Goal: Information Seeking & Learning: Learn about a topic

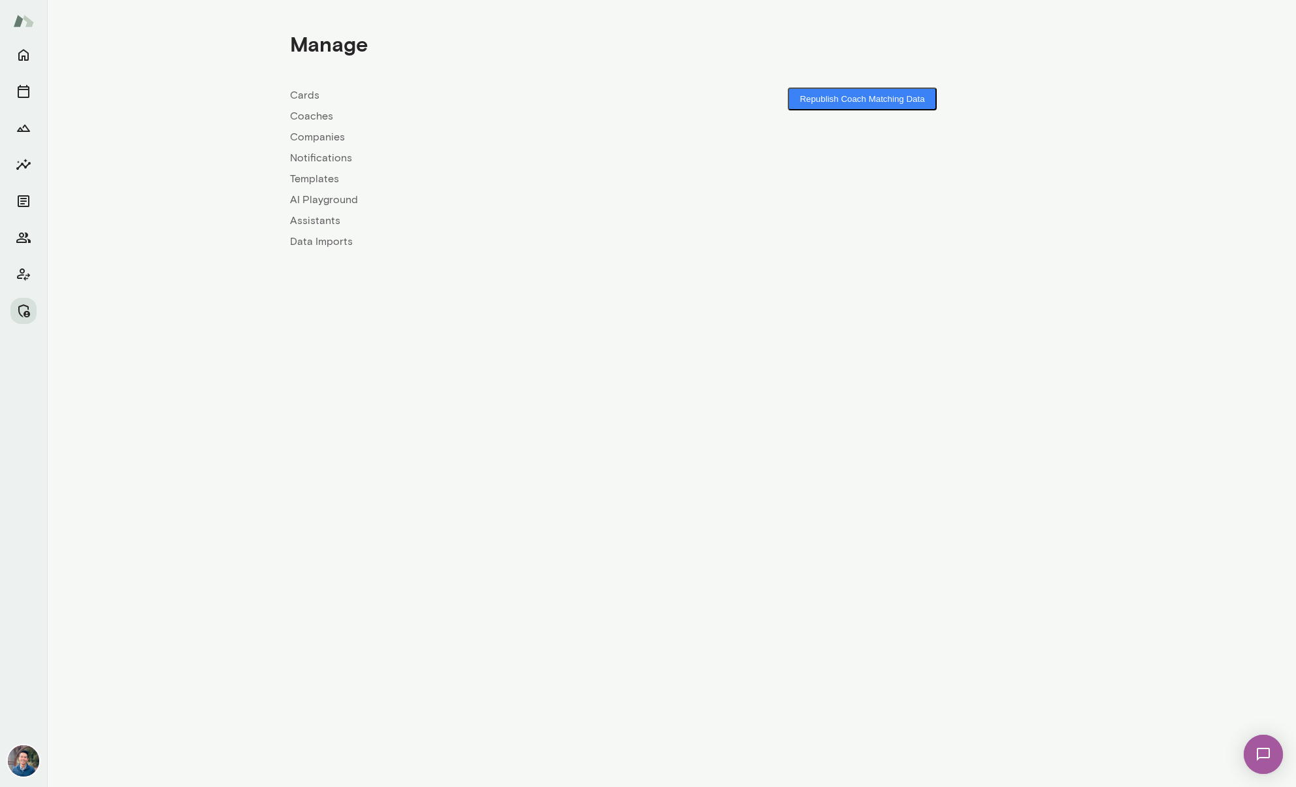
click at [320, 131] on link "Companies" at bounding box center [481, 137] width 382 height 16
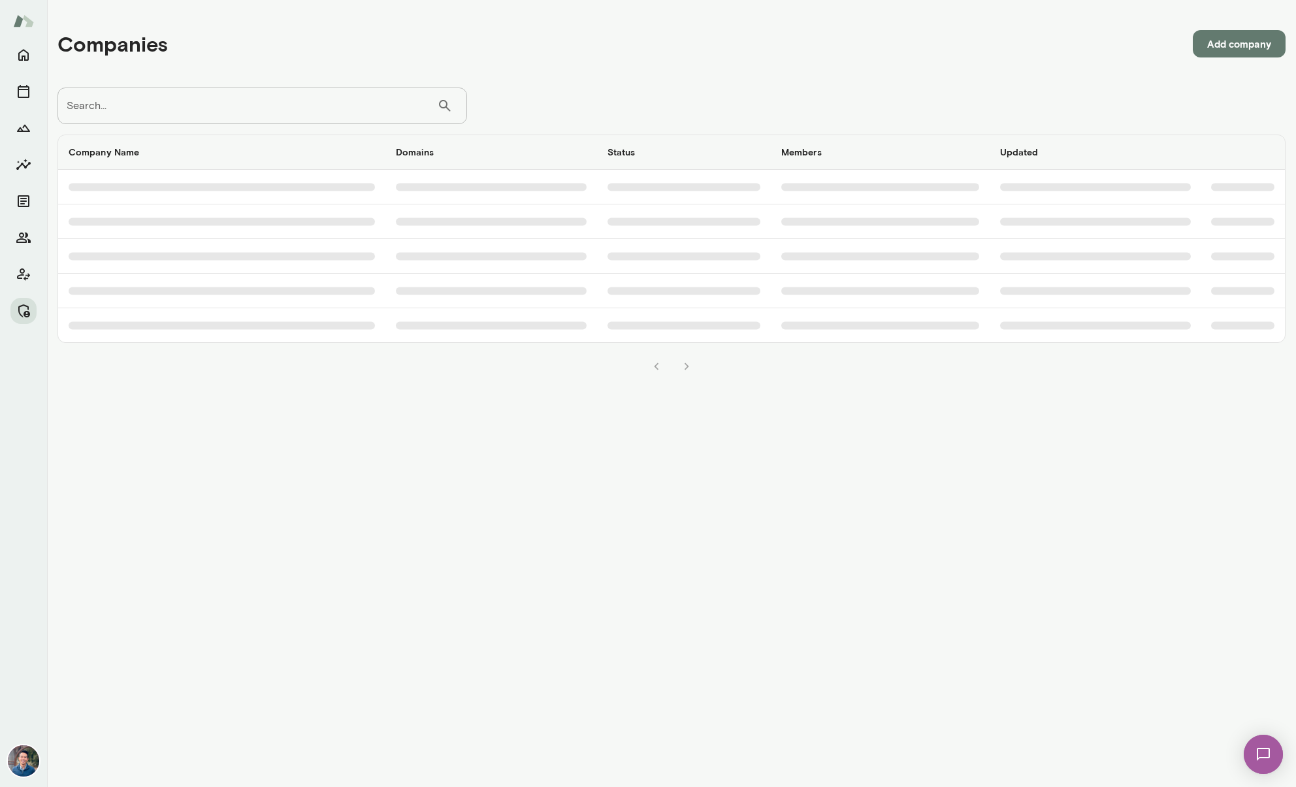
click at [272, 96] on input "Search..." at bounding box center [247, 106] width 380 height 37
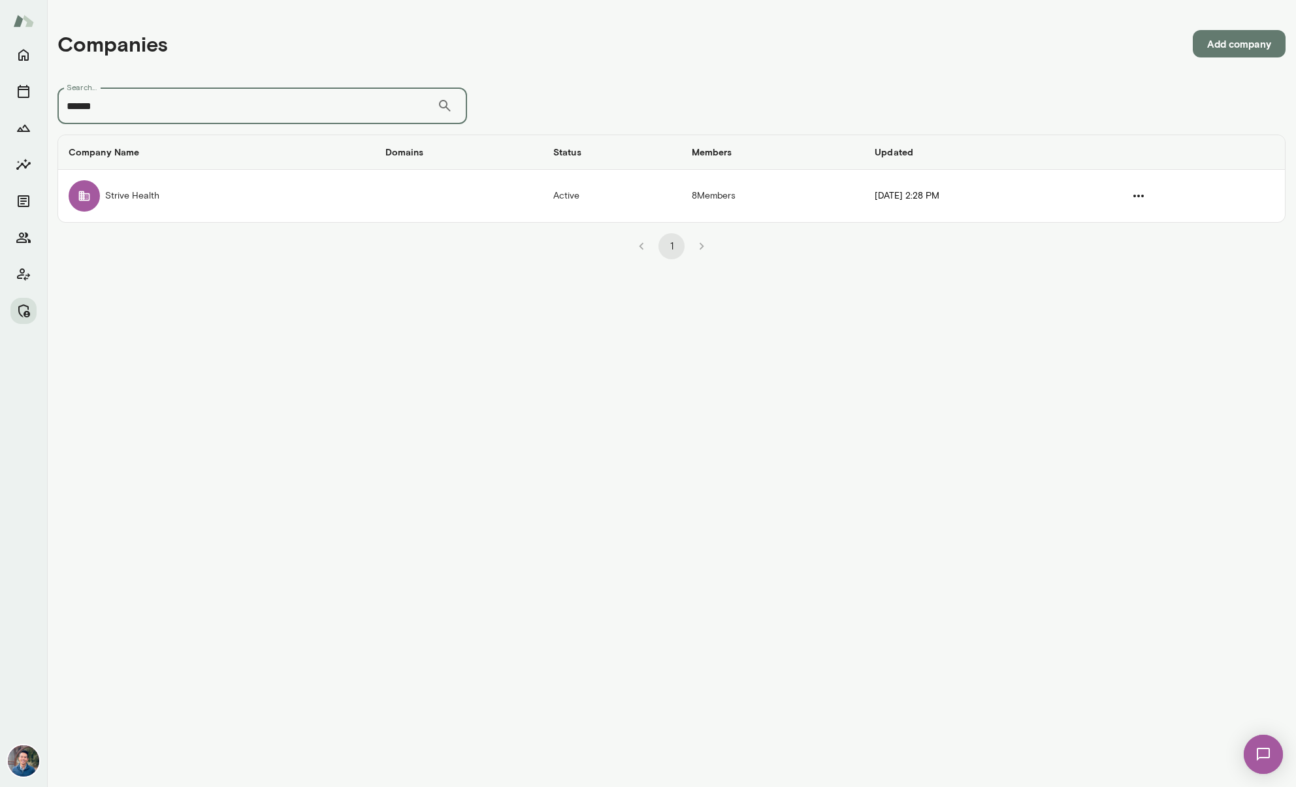
type input "******"
click at [238, 191] on td "Strive Health" at bounding box center [216, 196] width 317 height 52
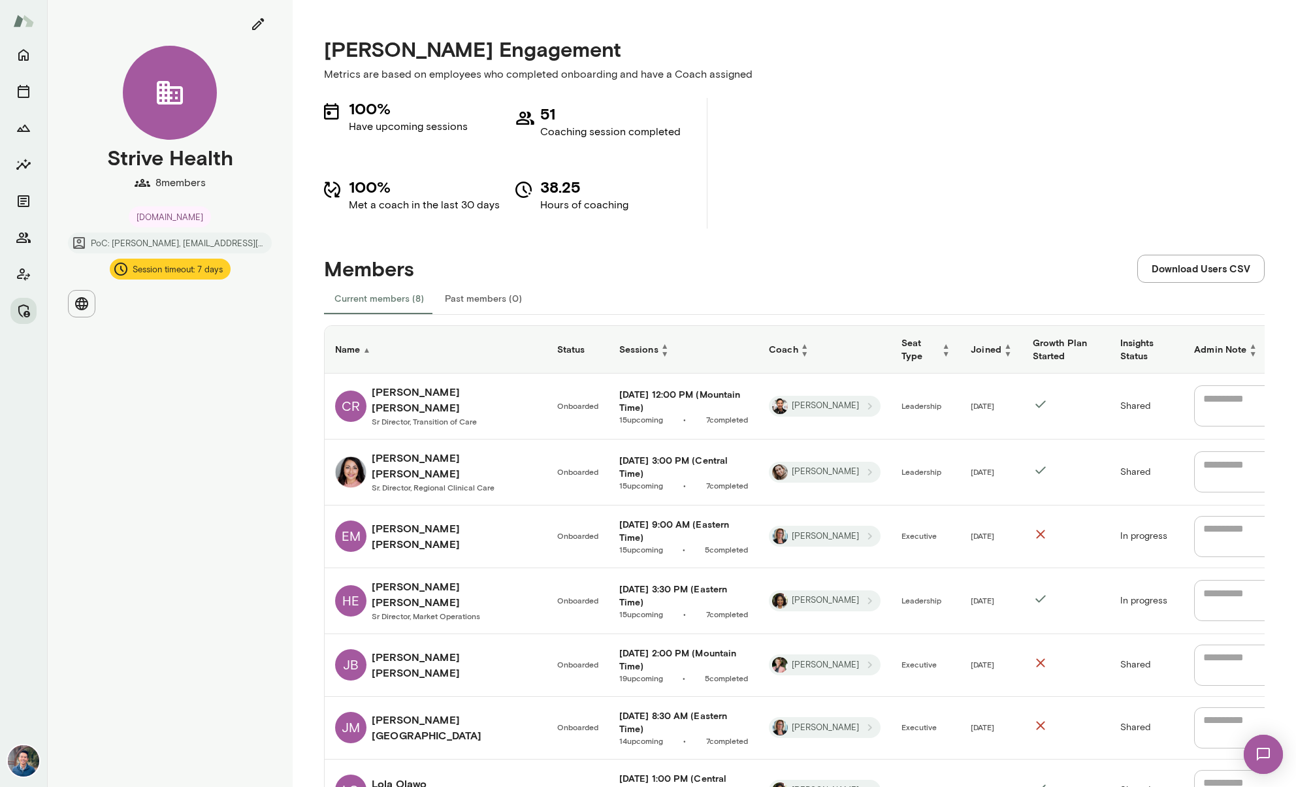
click at [849, 112] on div "100% Have upcoming sessions 51 Coaching session completed 100% Met a coach in t…" at bounding box center [794, 163] width 941 height 131
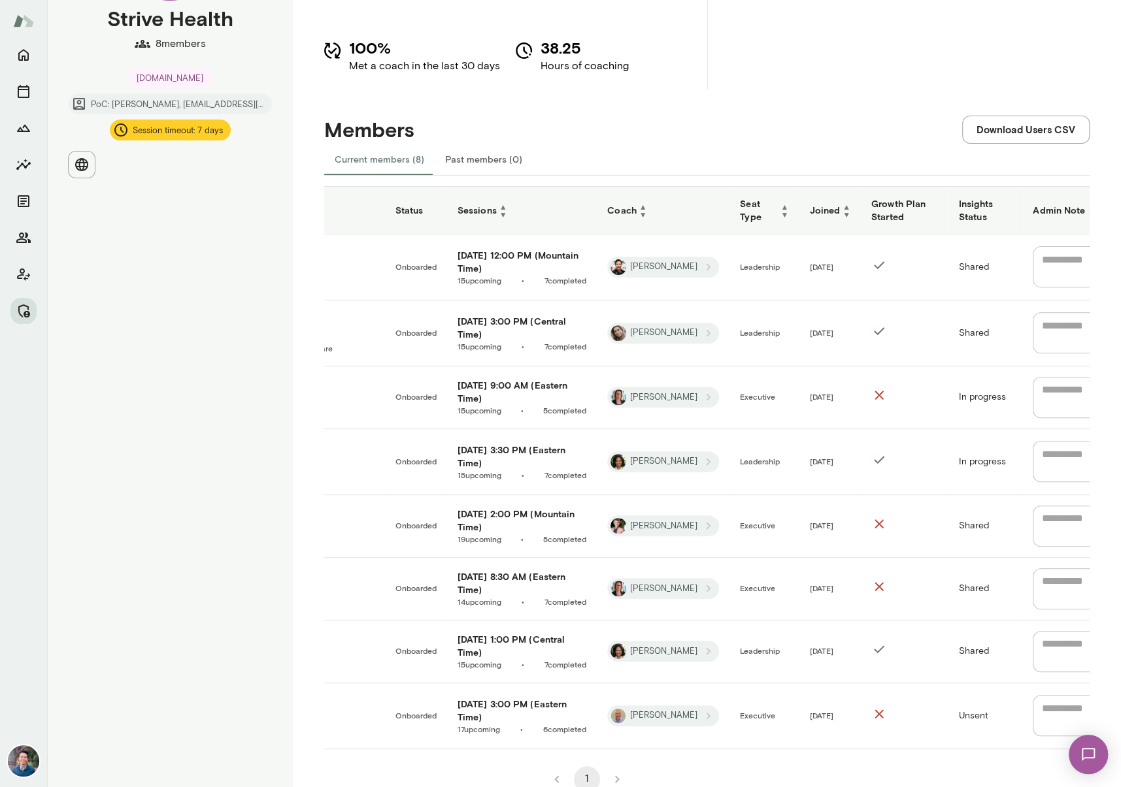
scroll to position [0, 155]
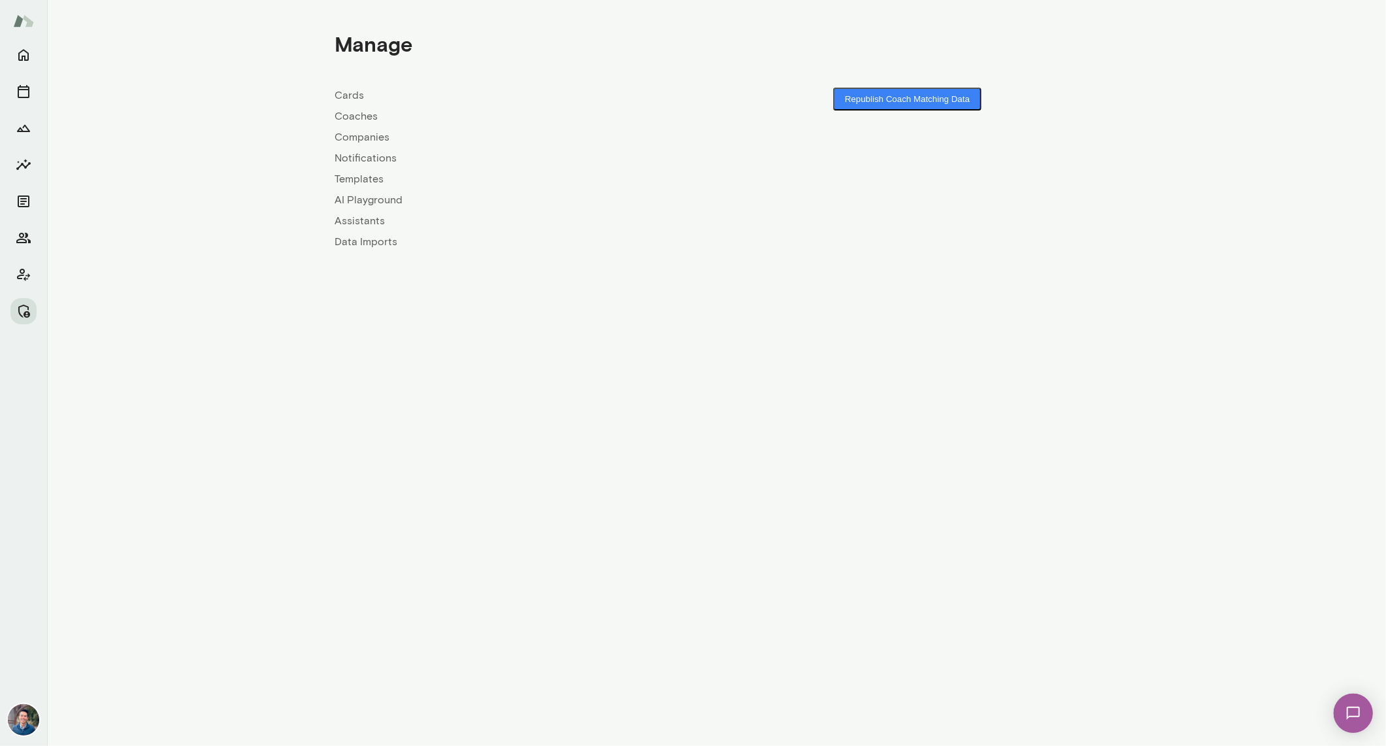
click at [365, 131] on link "Companies" at bounding box center [526, 137] width 382 height 16
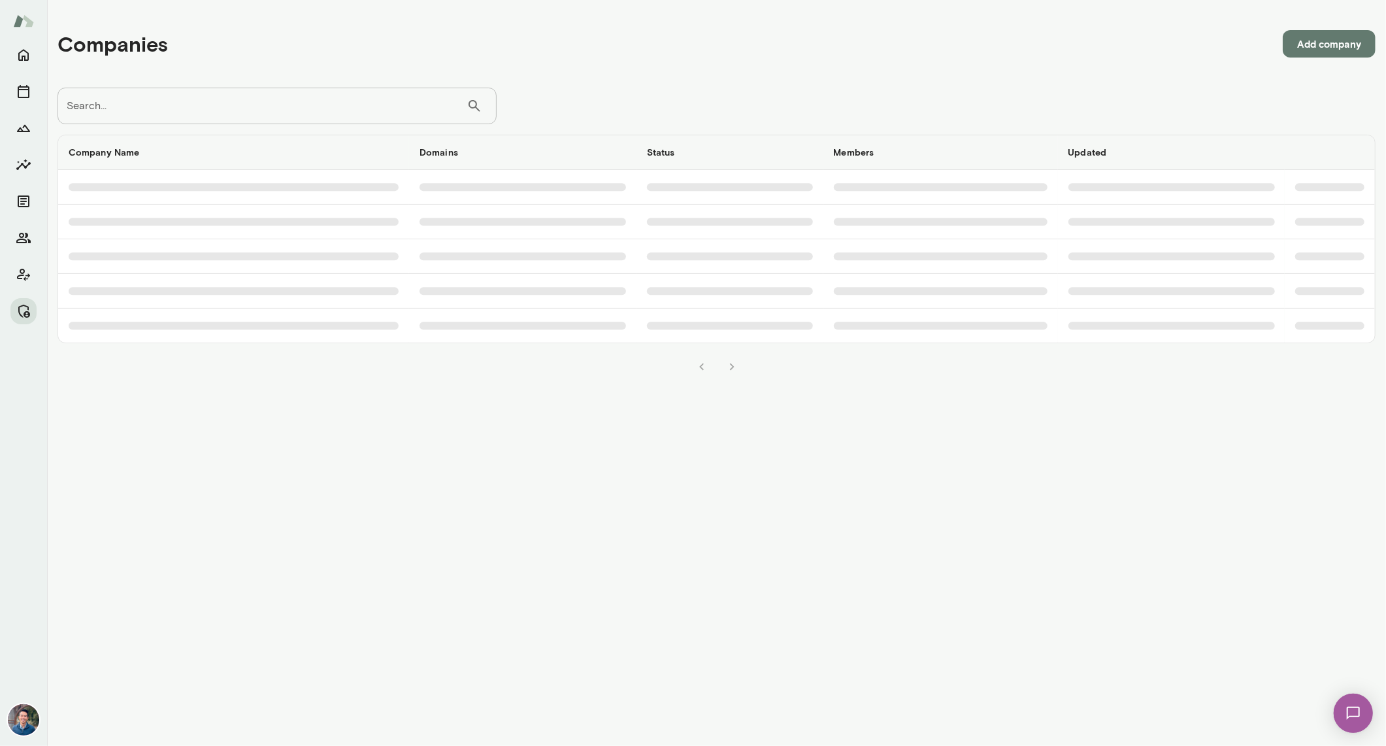
click at [311, 109] on input "Search..." at bounding box center [261, 106] width 409 height 37
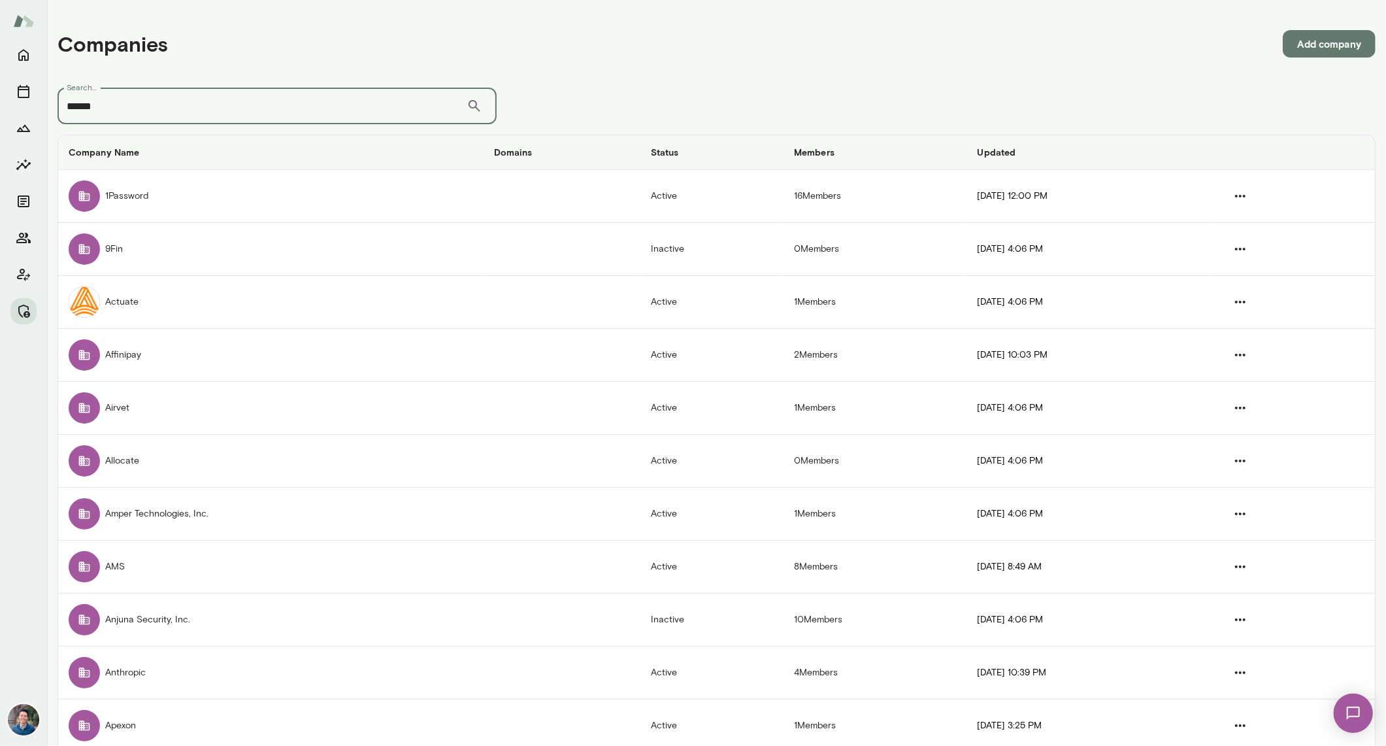
type input "******"
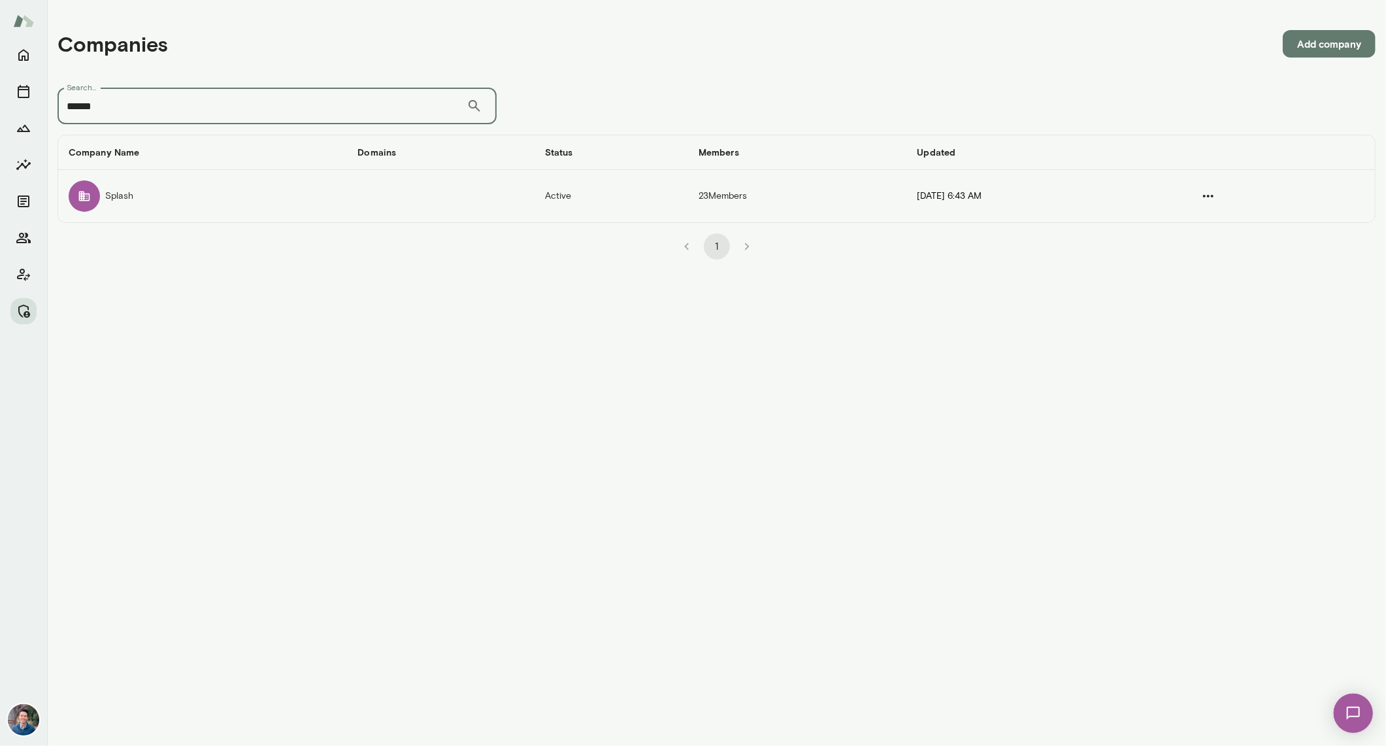
click at [137, 180] on td "Splash" at bounding box center [202, 196] width 289 height 52
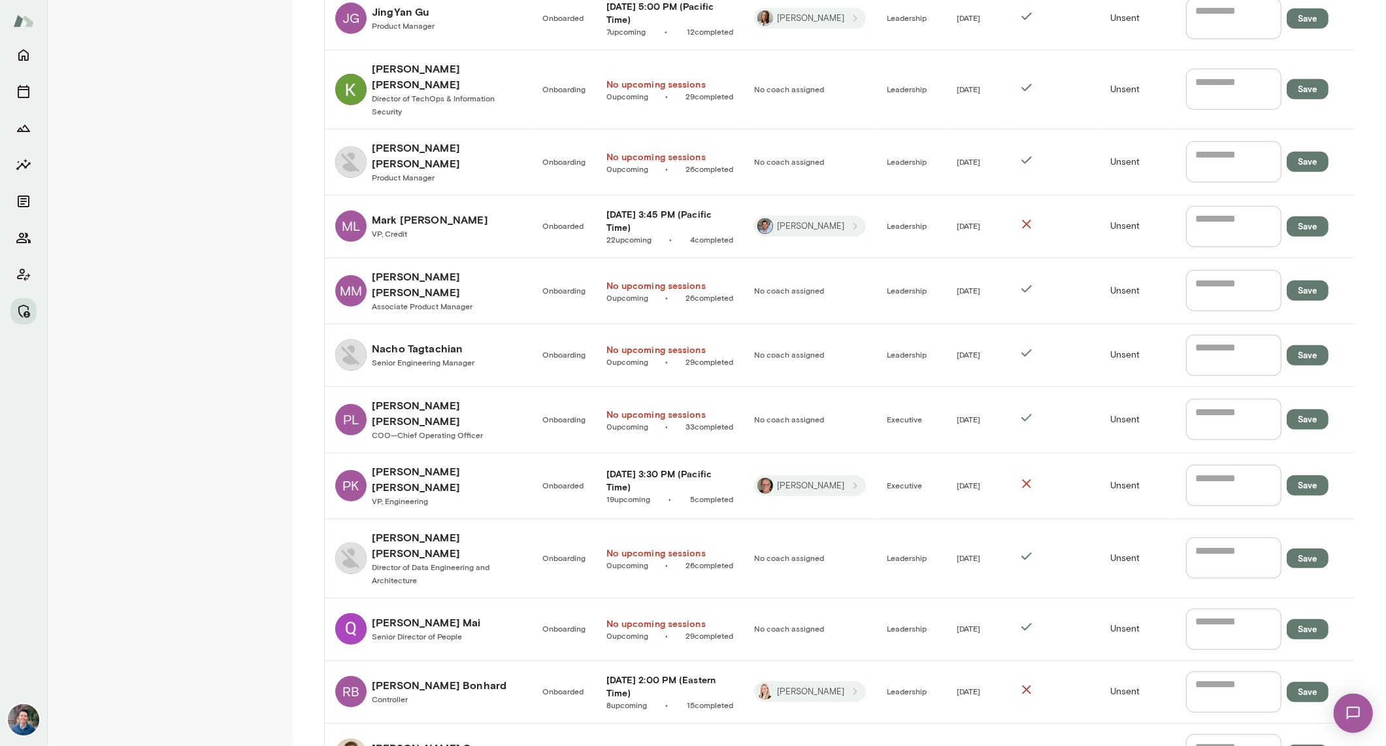
scroll to position [913, 0]
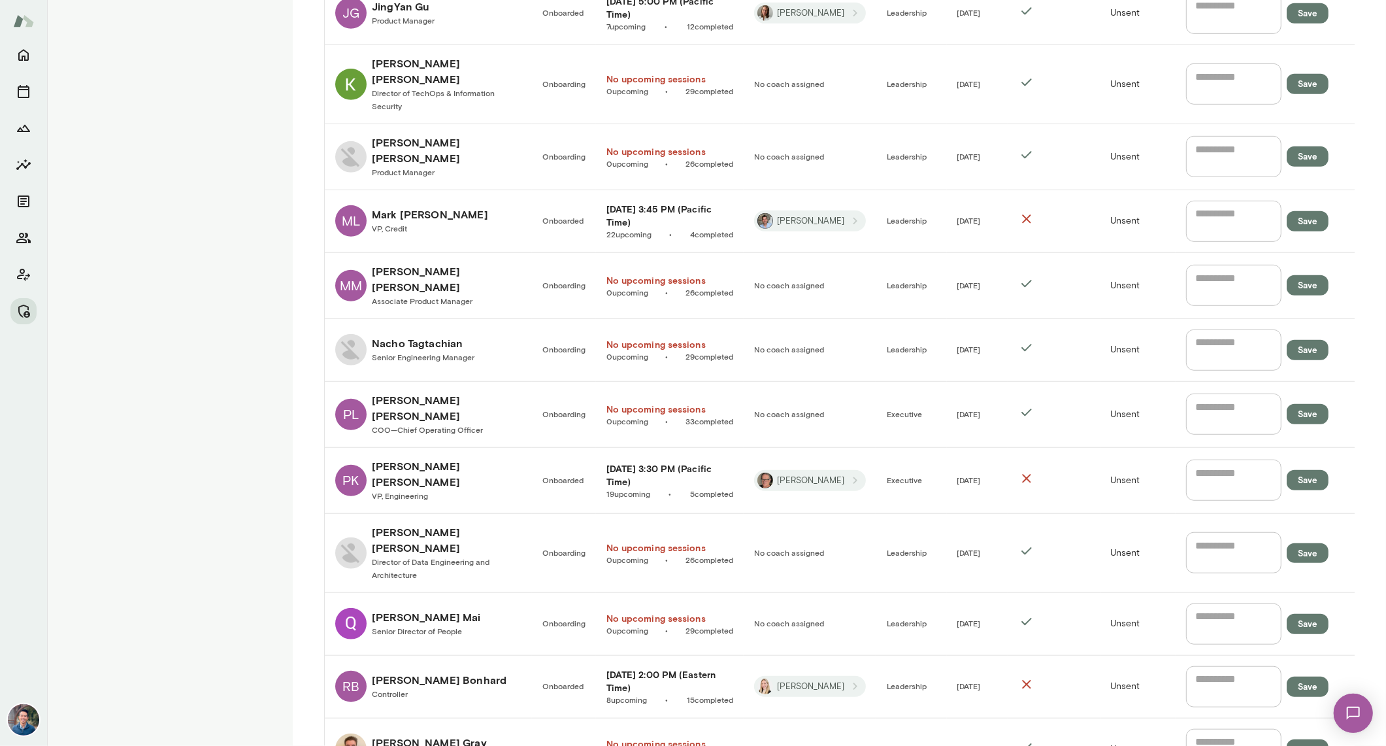
click at [414, 458] on h6 "Phani Kommana" at bounding box center [447, 473] width 150 height 31
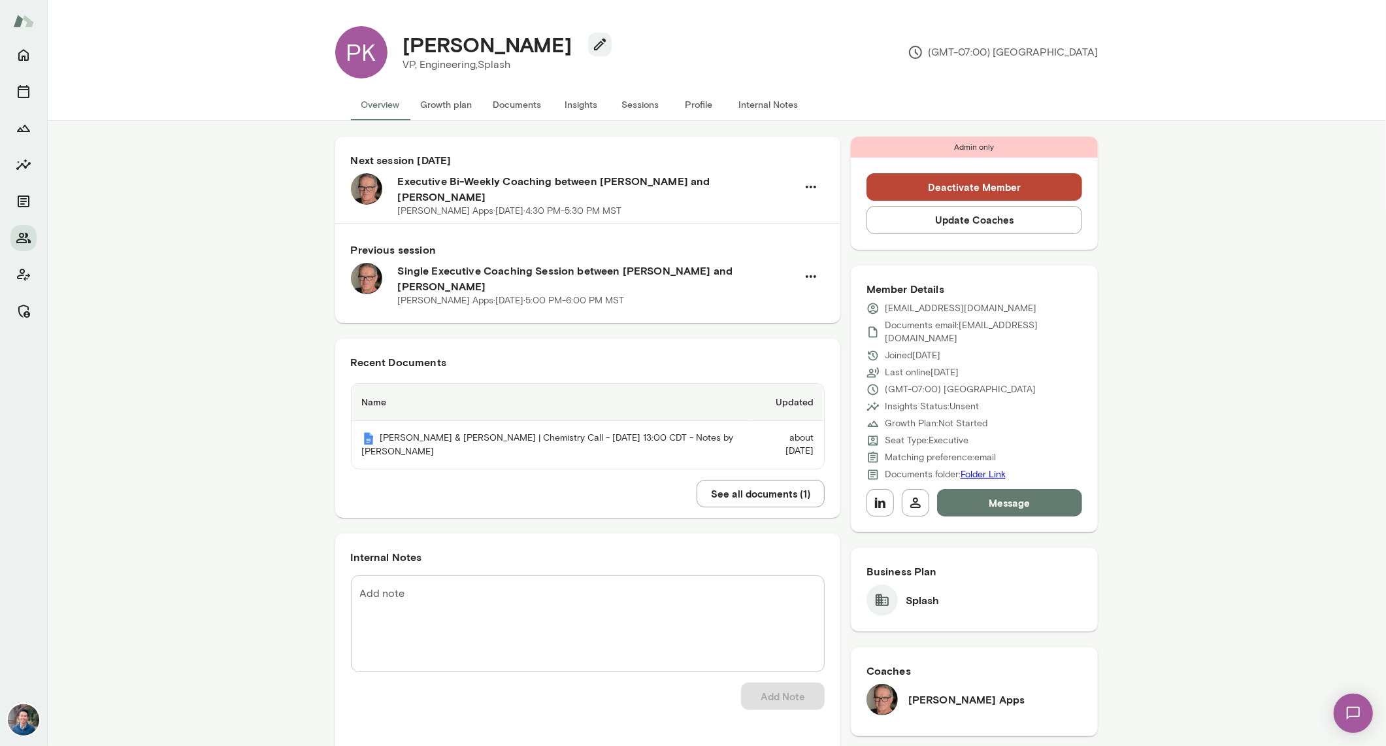
click at [628, 106] on button "Sessions" at bounding box center [640, 104] width 59 height 31
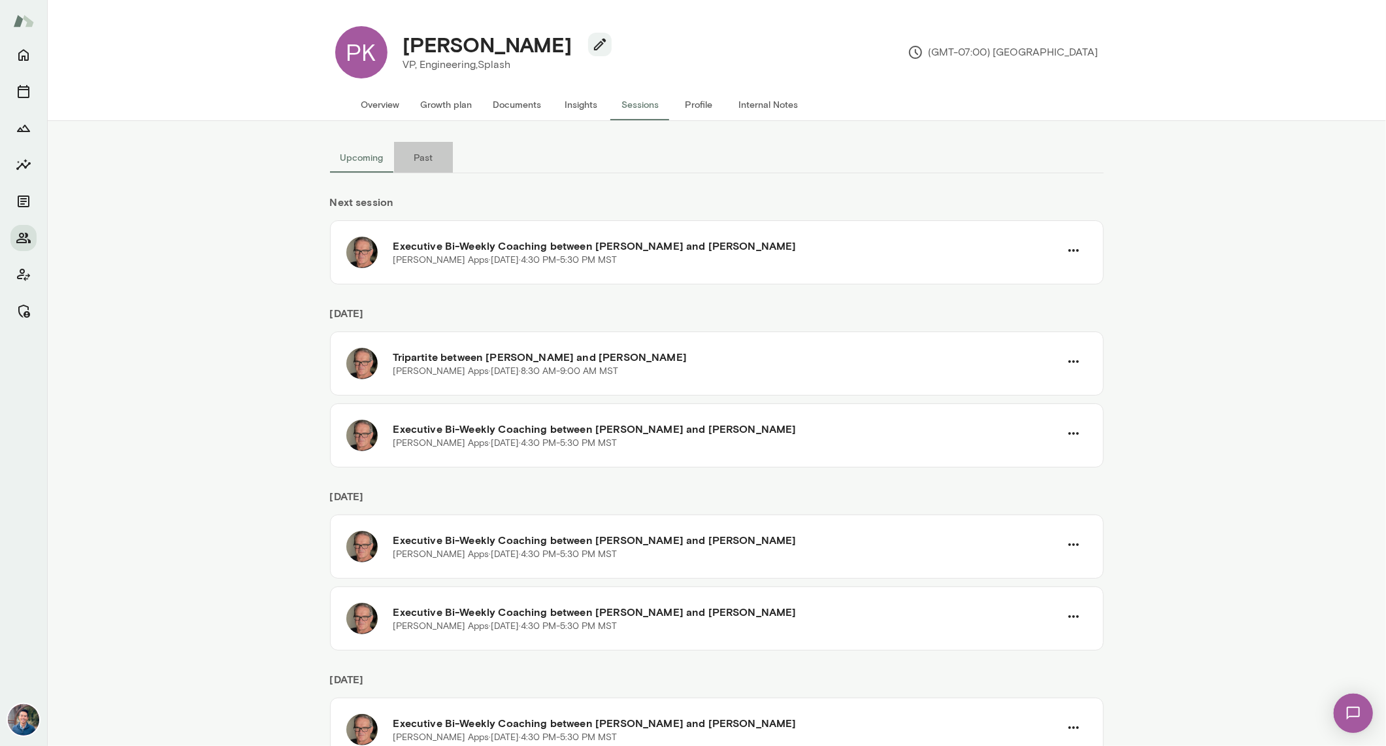
click at [422, 154] on button "Past" at bounding box center [423, 157] width 59 height 31
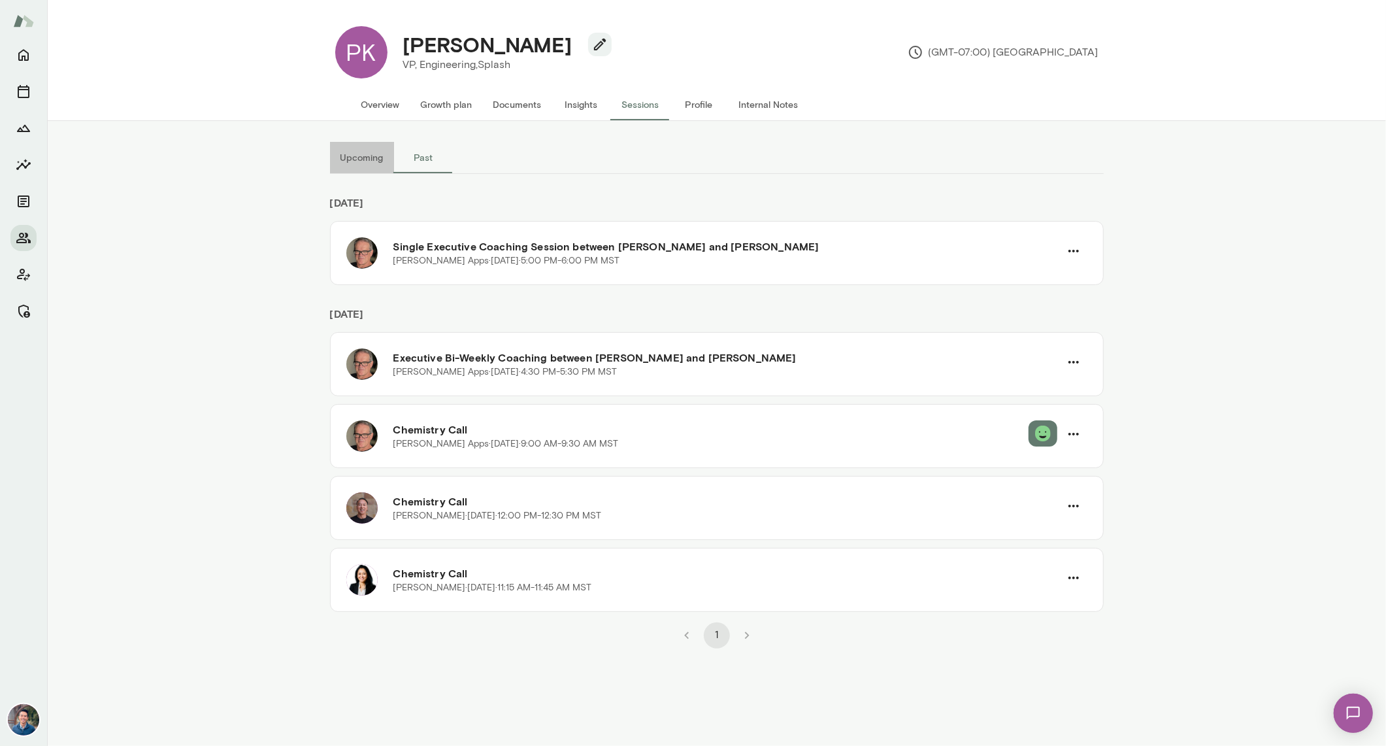
click at [363, 152] on button "Upcoming" at bounding box center [362, 157] width 64 height 31
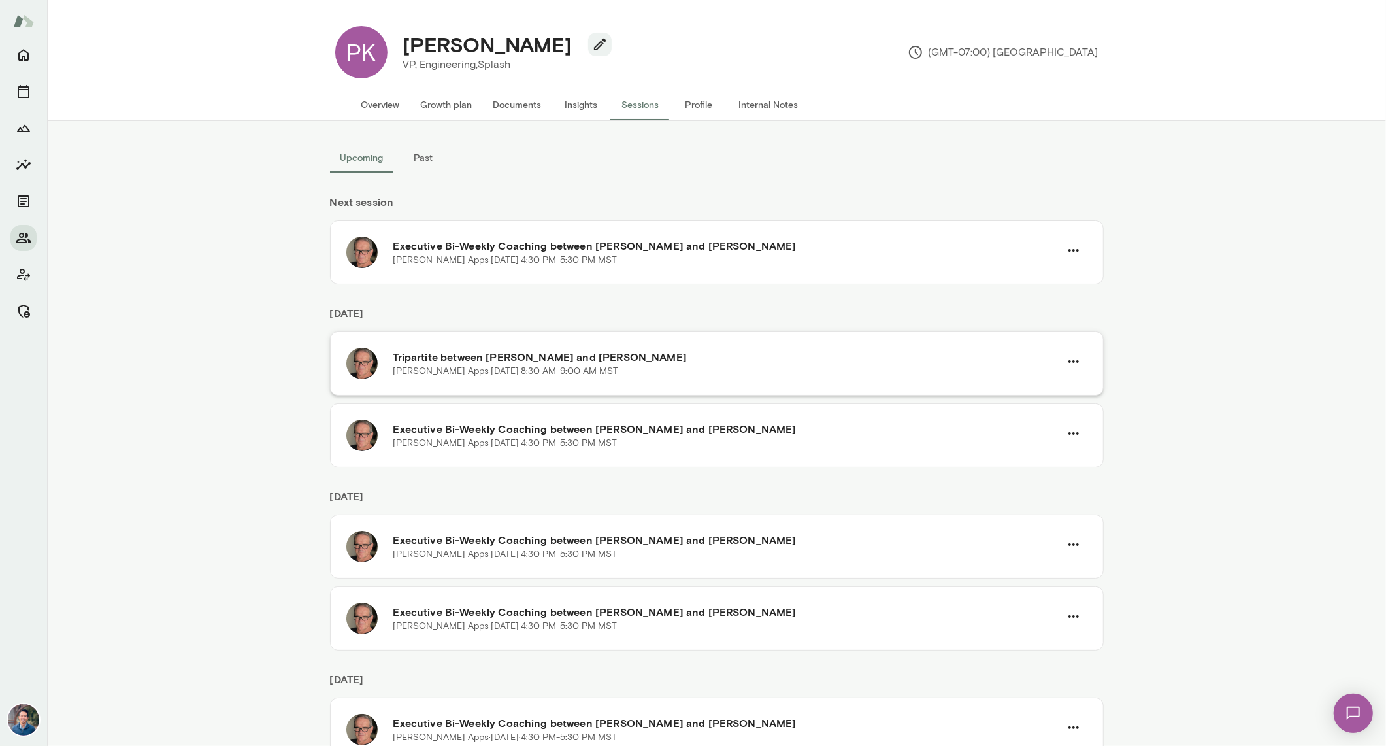
click at [681, 357] on h6 "Tripartite between Geoff Apps and Phani Kommana" at bounding box center [726, 357] width 666 height 16
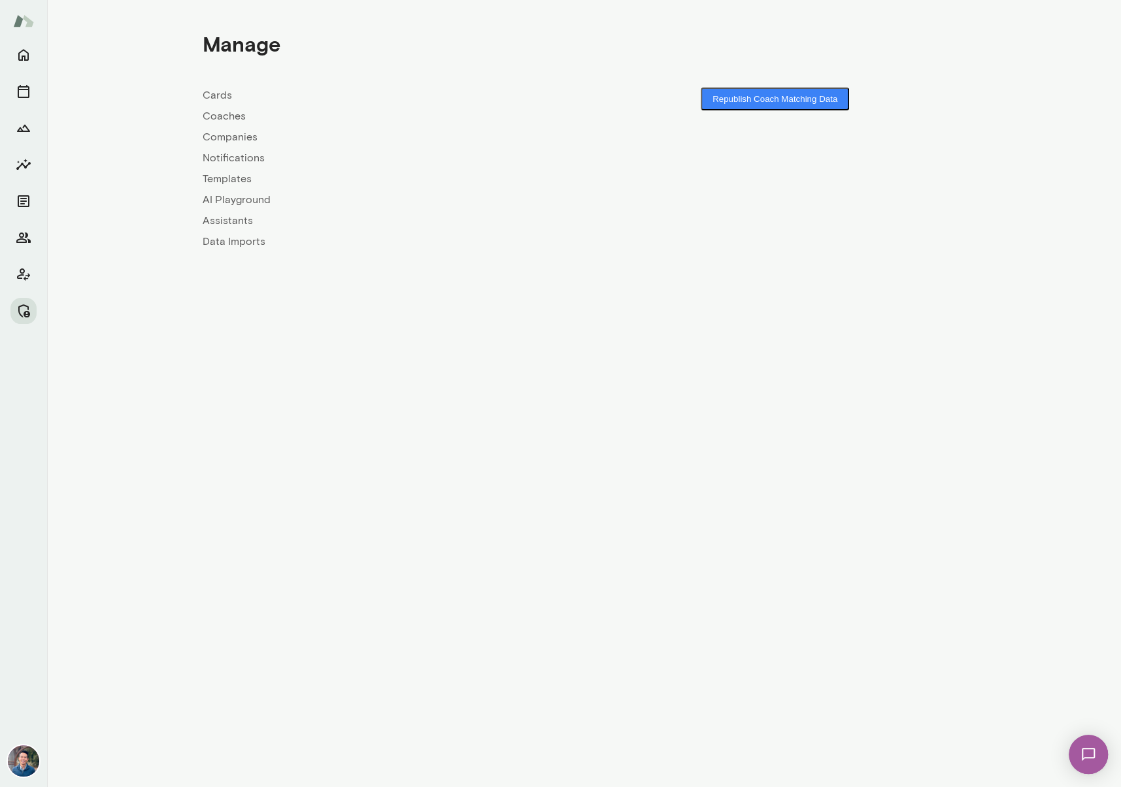
click at [220, 132] on link "Companies" at bounding box center [394, 137] width 382 height 16
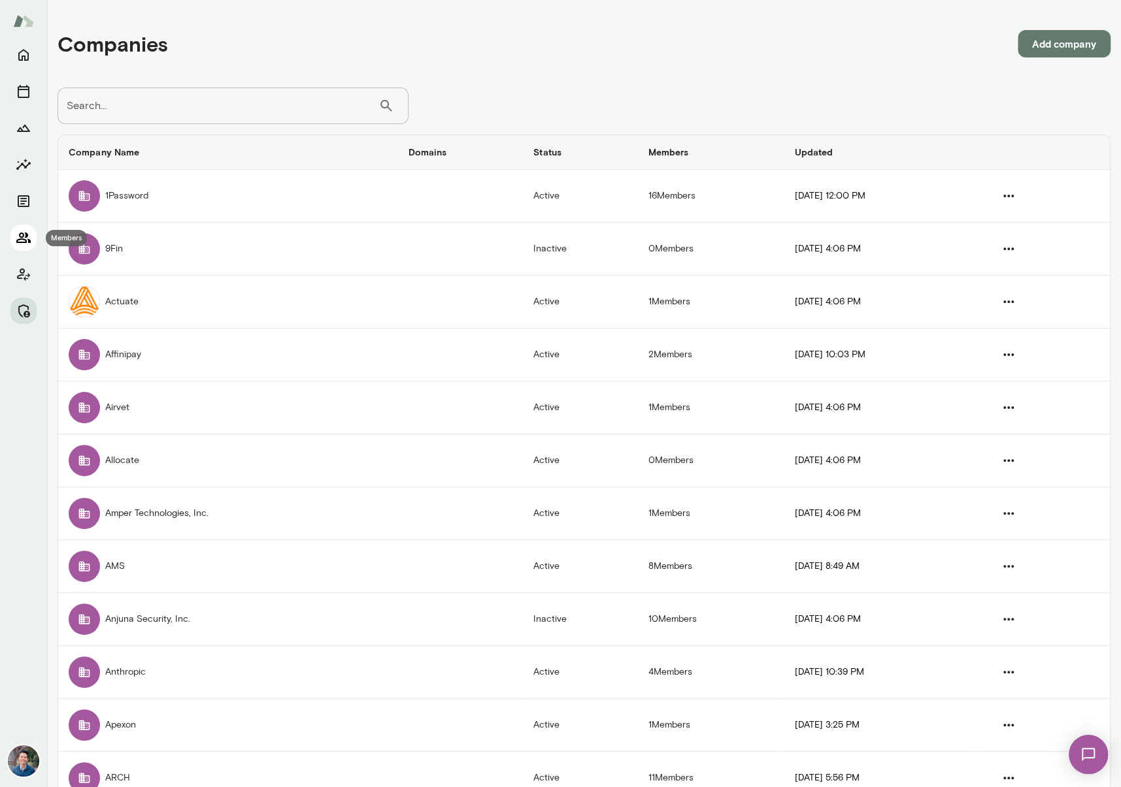
click at [21, 241] on icon "Members" at bounding box center [24, 238] width 16 height 16
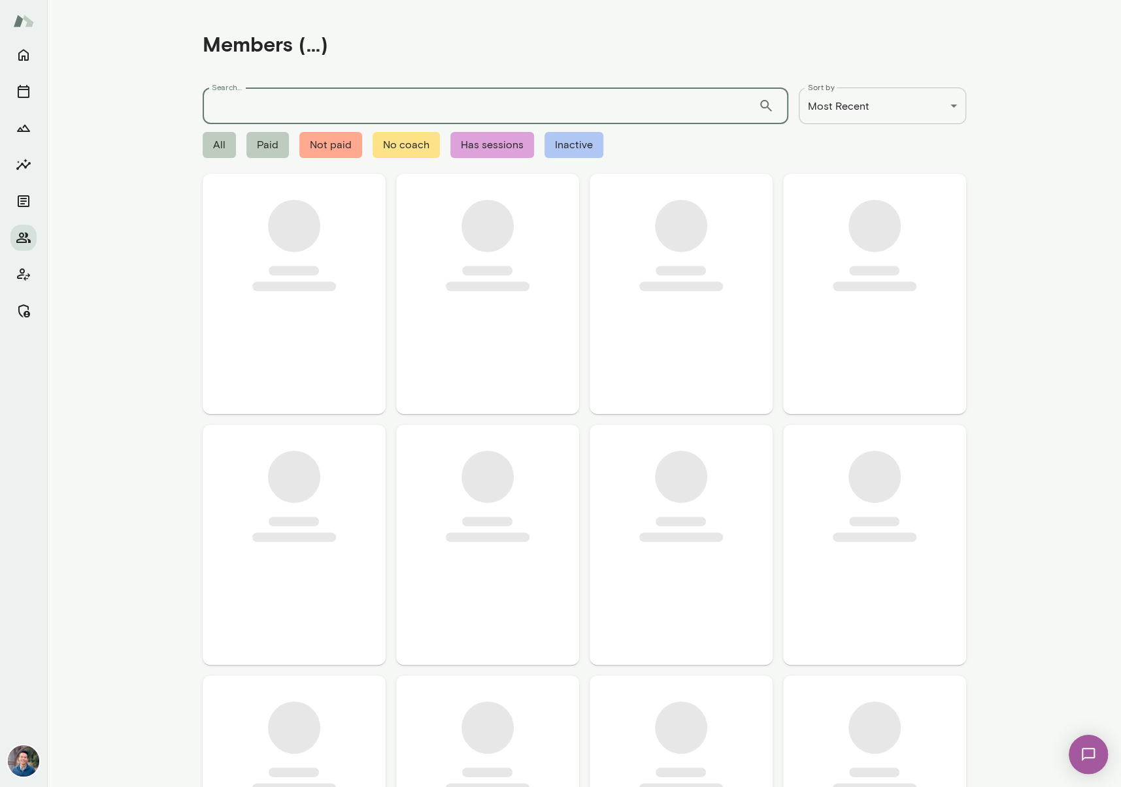
click at [267, 96] on input "Search..." at bounding box center [480, 106] width 555 height 37
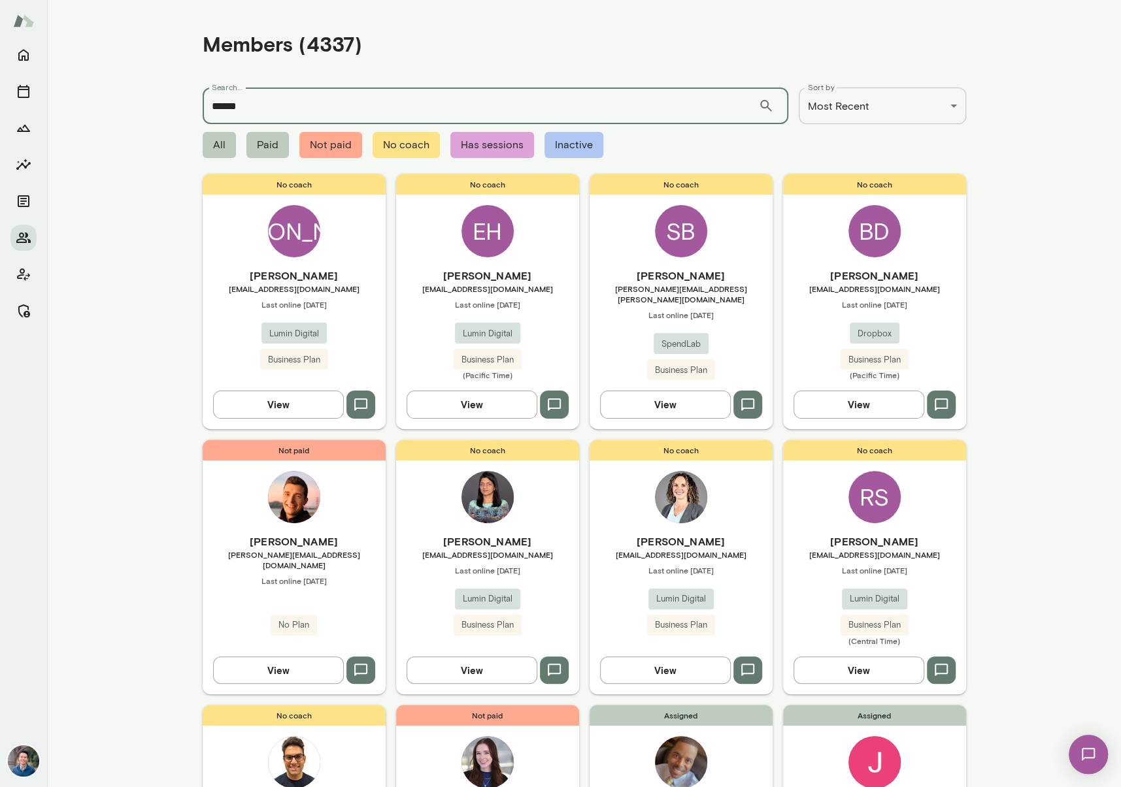
type input "******"
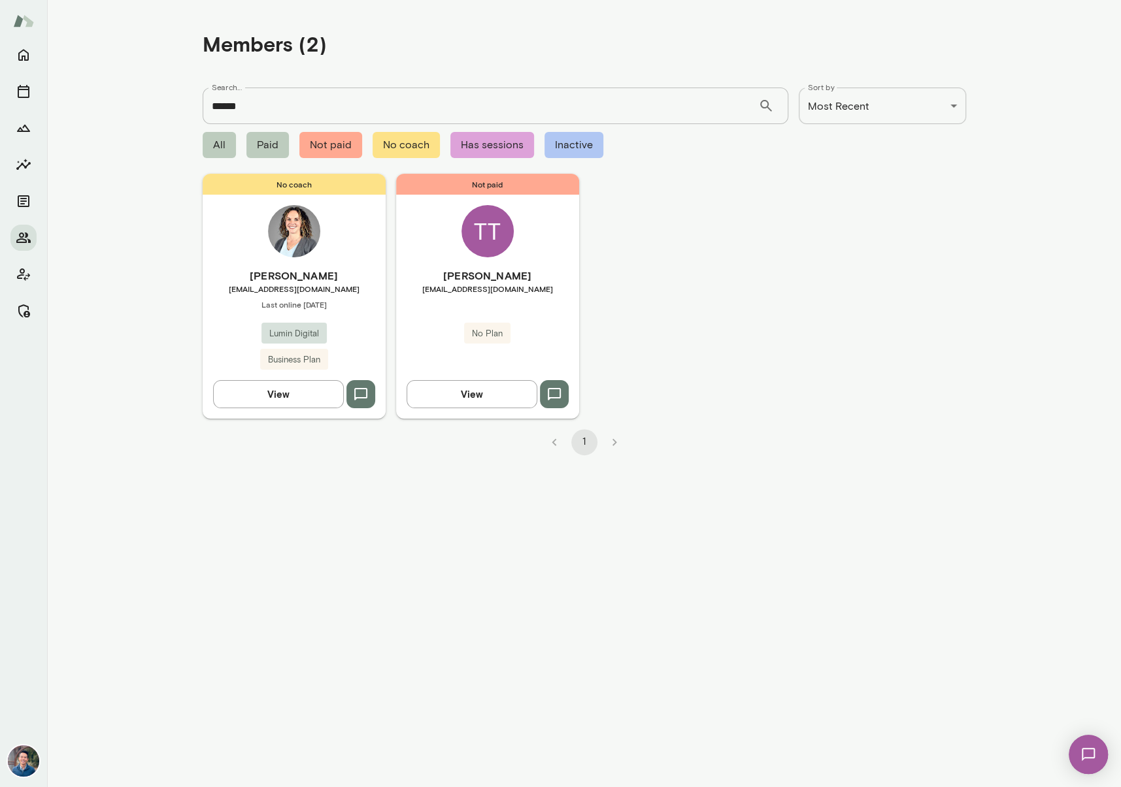
click at [336, 284] on span "tgaddes@lumindigital.com" at bounding box center [294, 289] width 183 height 10
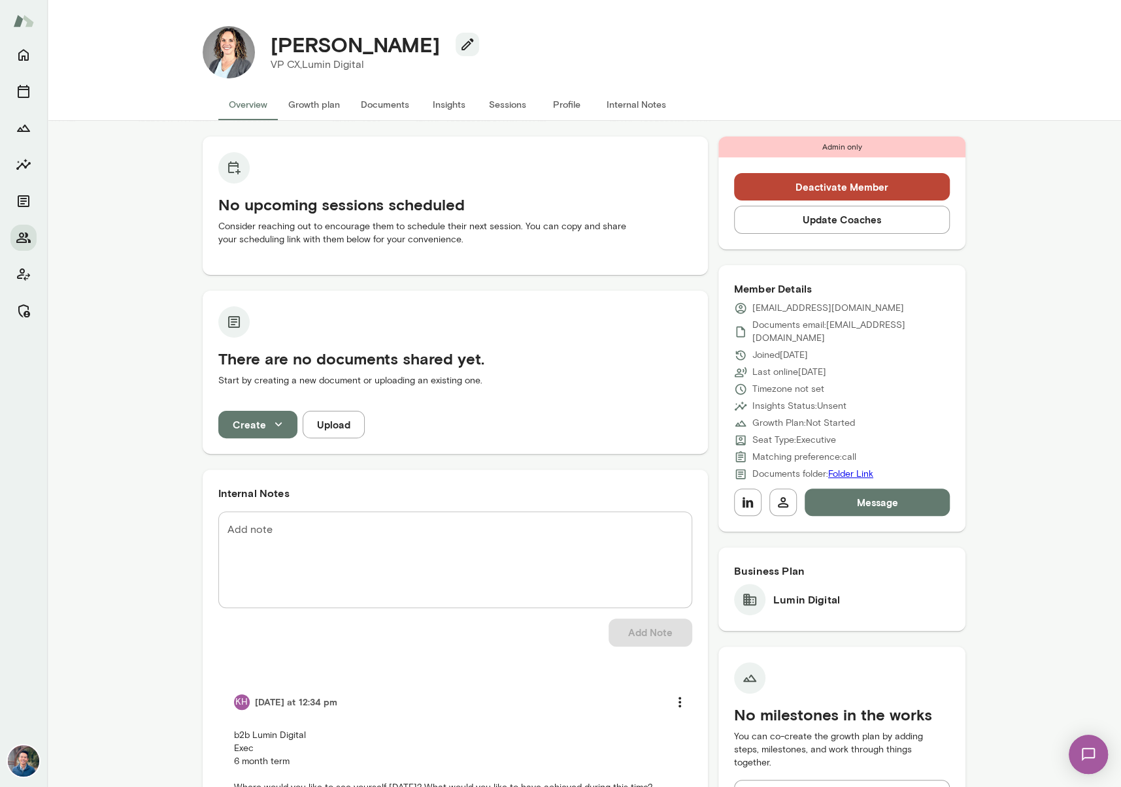
click at [861, 76] on div "Tracey Gaddes VP CX, Lumin Digital" at bounding box center [610, 52] width 711 height 52
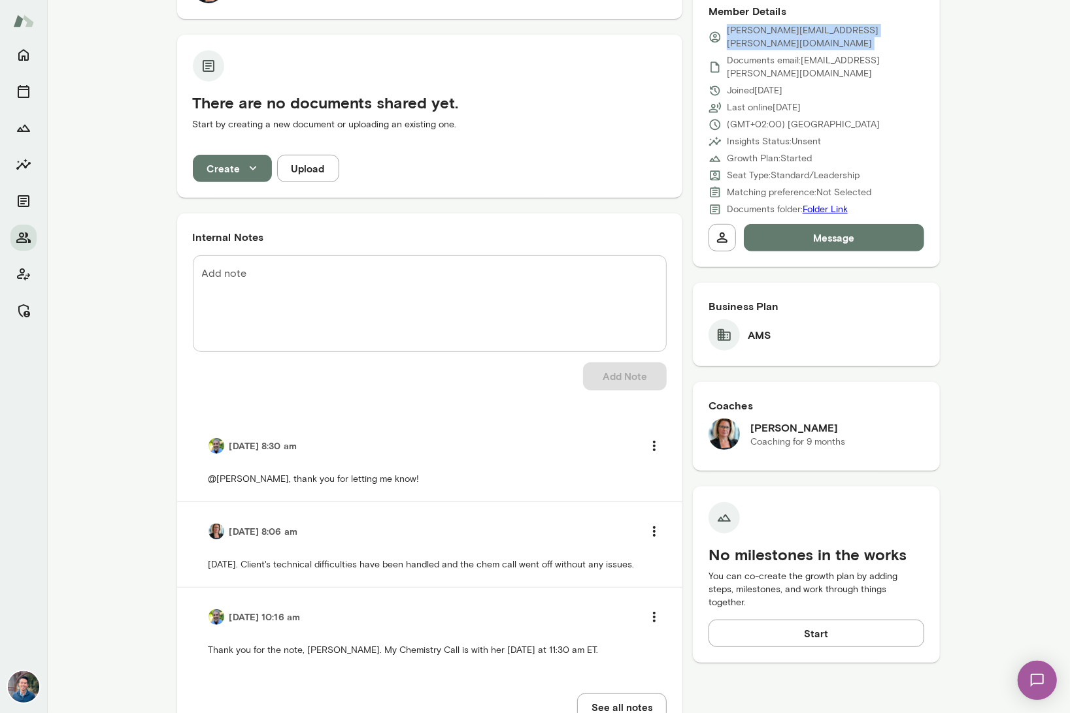
scroll to position [344, 0]
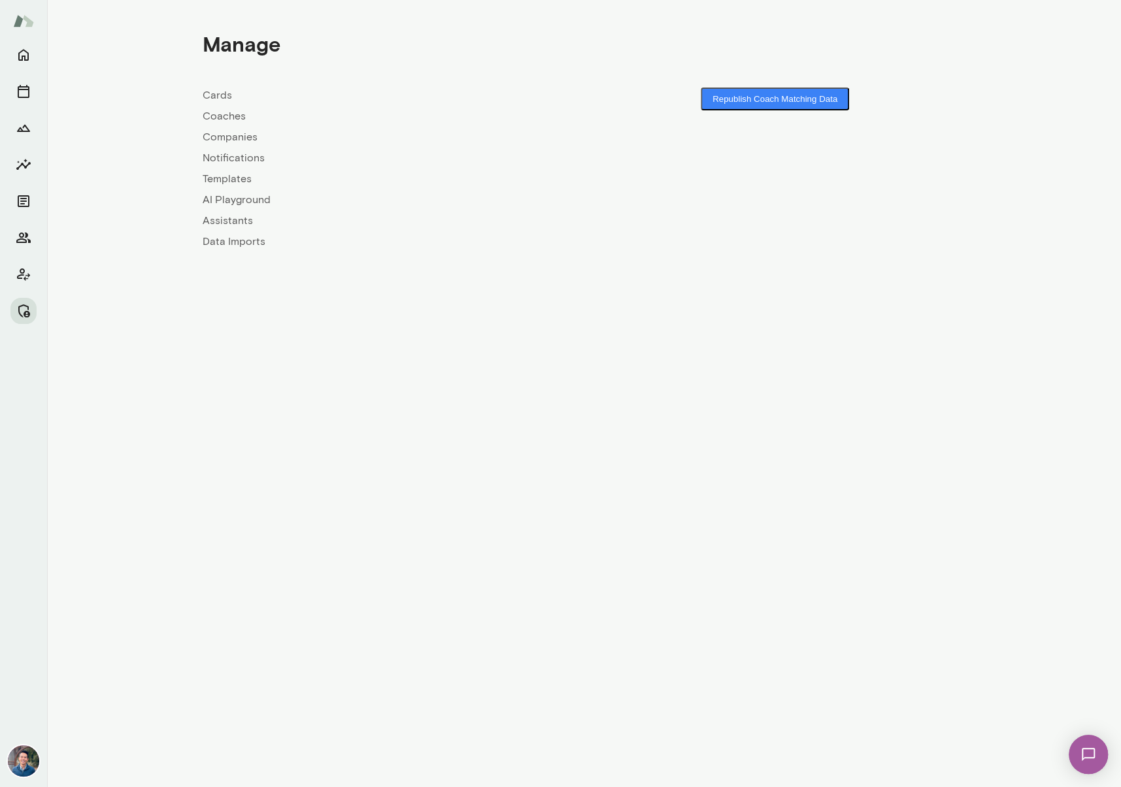
click at [235, 138] on link "Companies" at bounding box center [394, 137] width 382 height 16
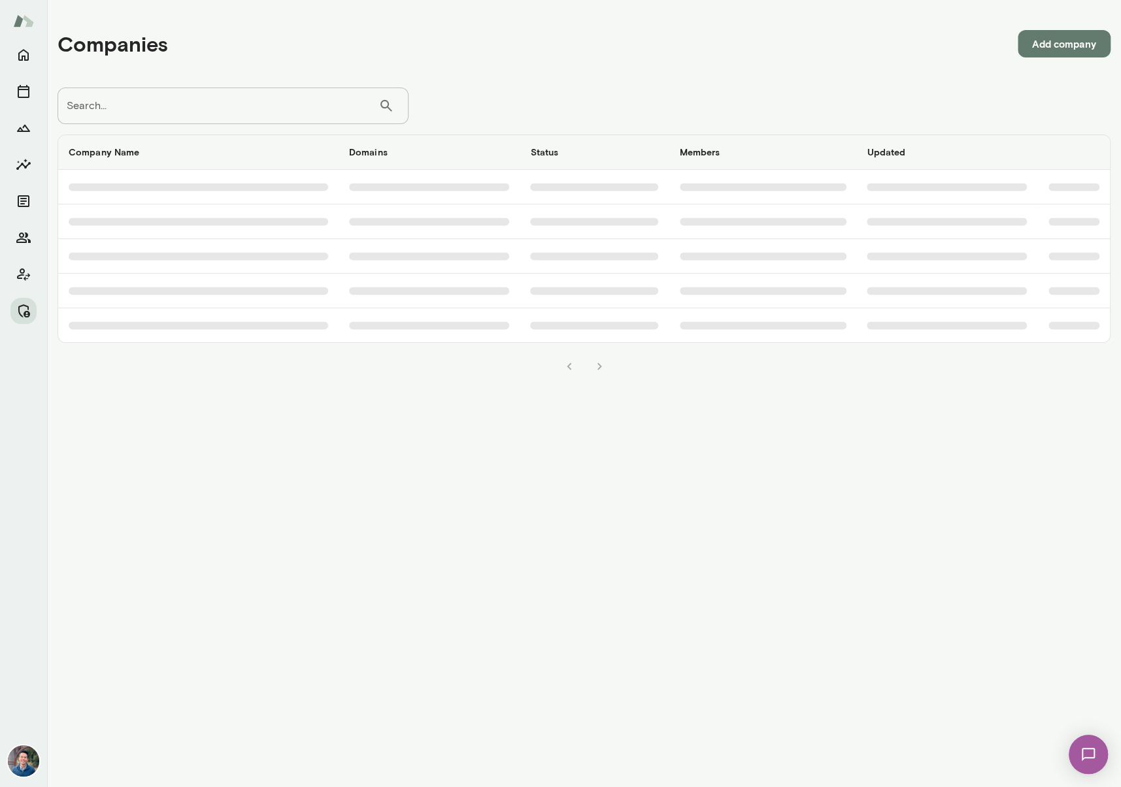
click at [222, 112] on input "Search..." at bounding box center [217, 106] width 321 height 37
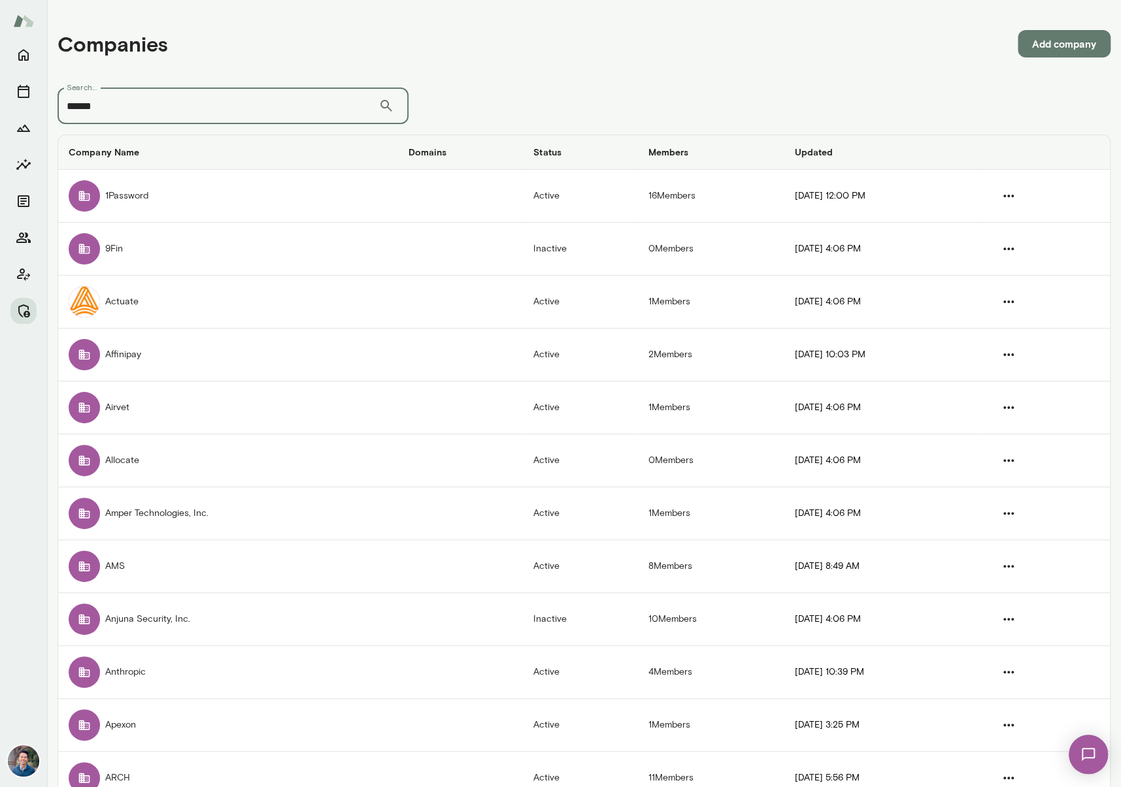
type input "******"
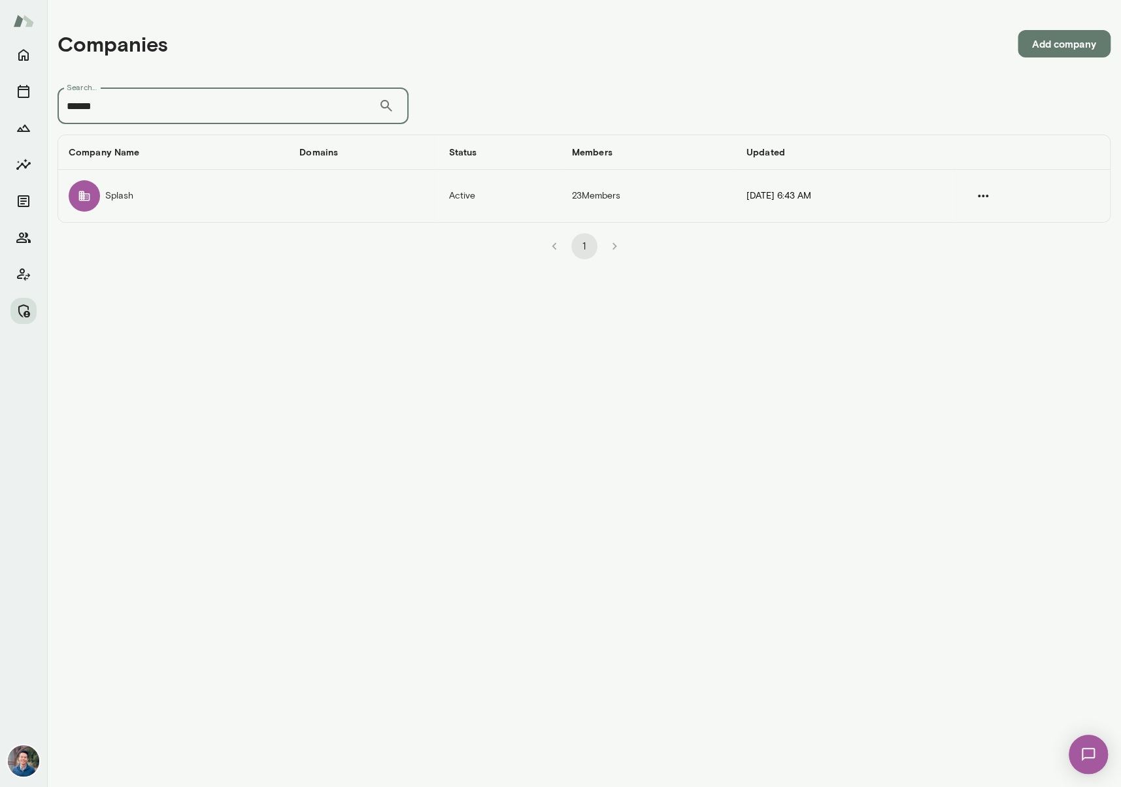
click at [207, 208] on td "Splash" at bounding box center [173, 196] width 231 height 52
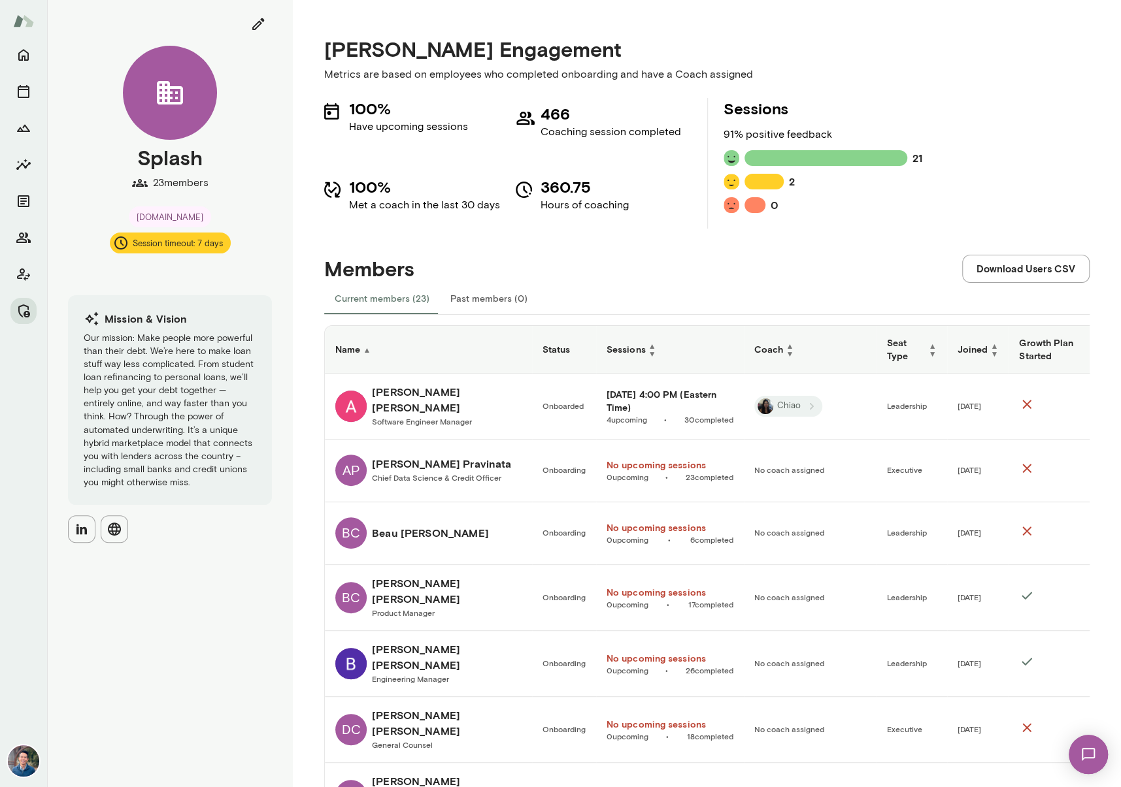
click at [795, 353] on h6 "Coach ▲ ▼" at bounding box center [810, 350] width 112 height 16
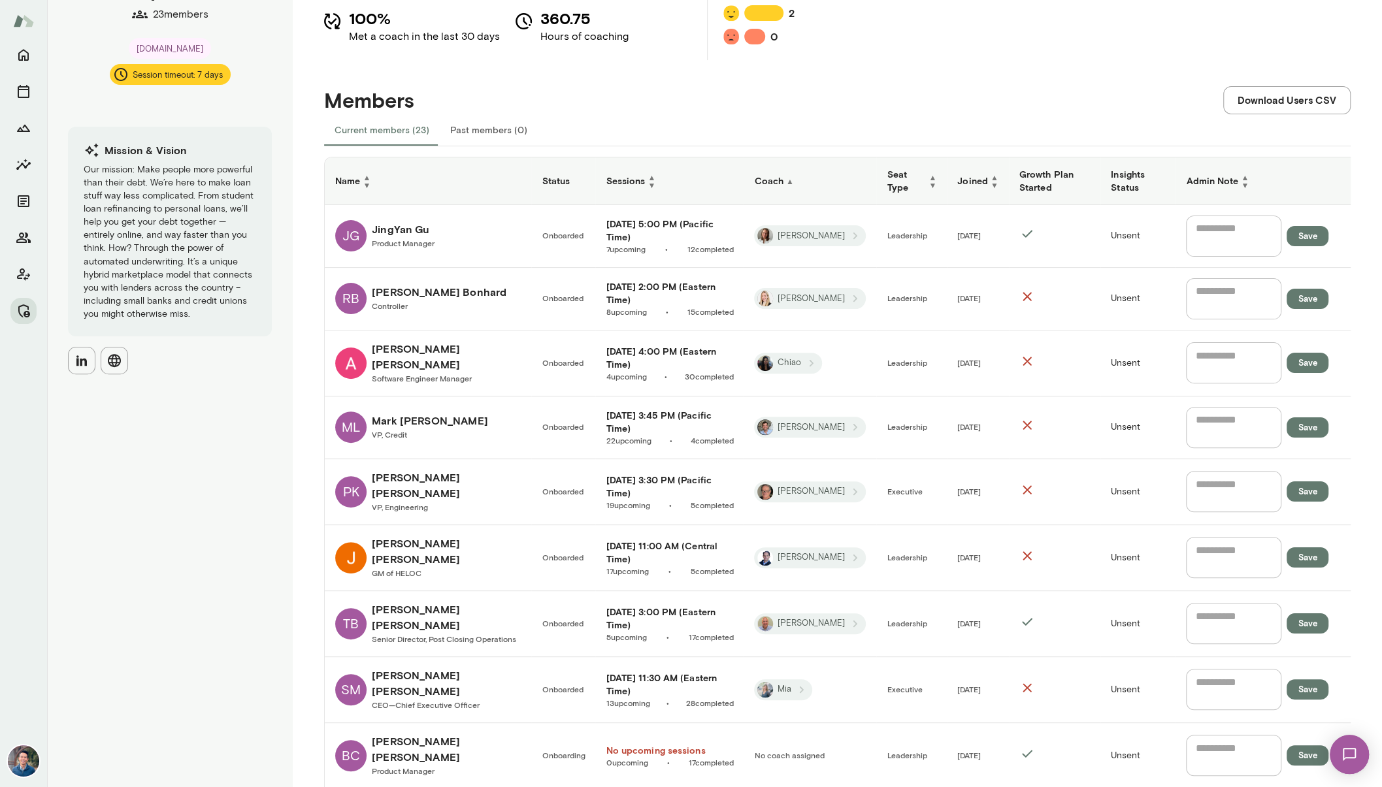
scroll to position [171, 0]
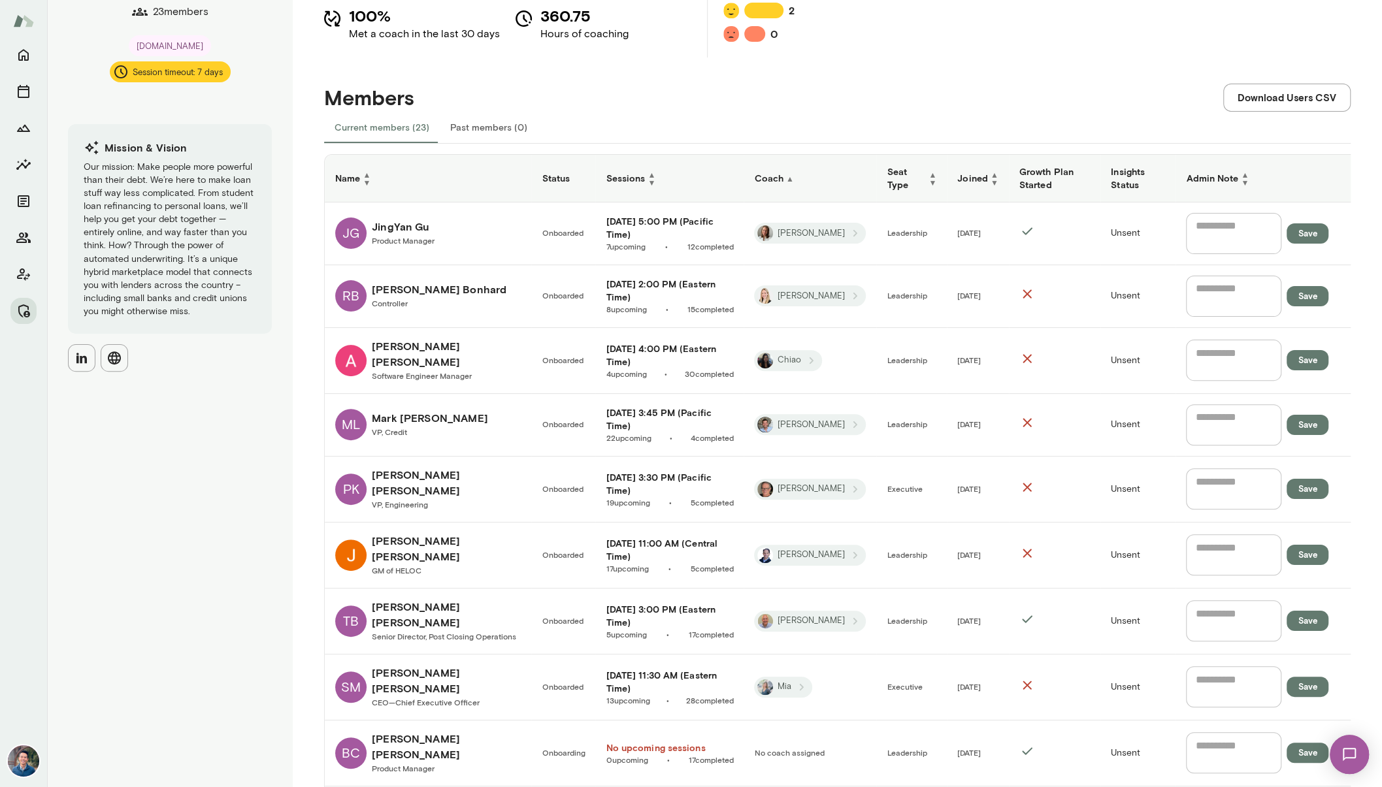
click at [741, 112] on div "Current members (23) Past members (0)" at bounding box center [837, 127] width 1026 height 31
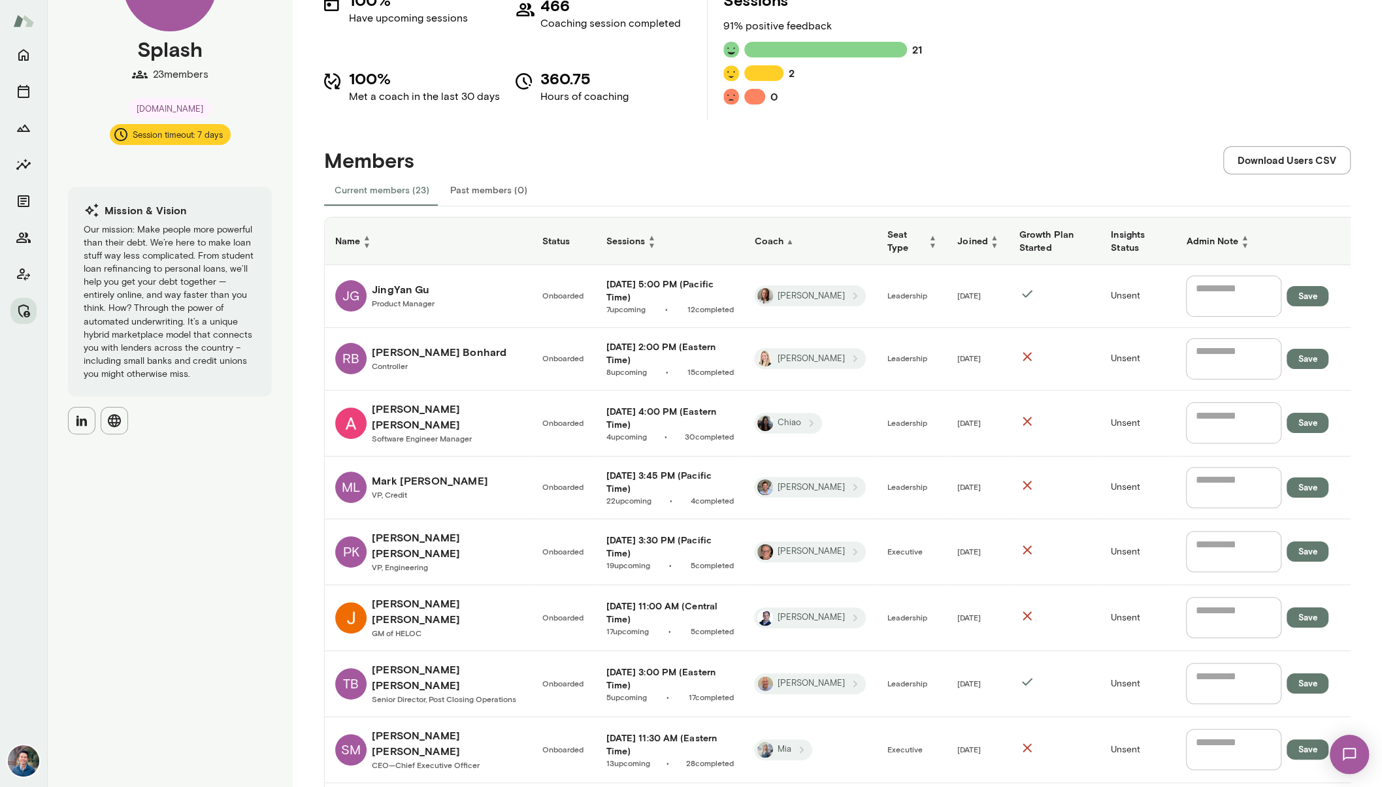
scroll to position [0, 0]
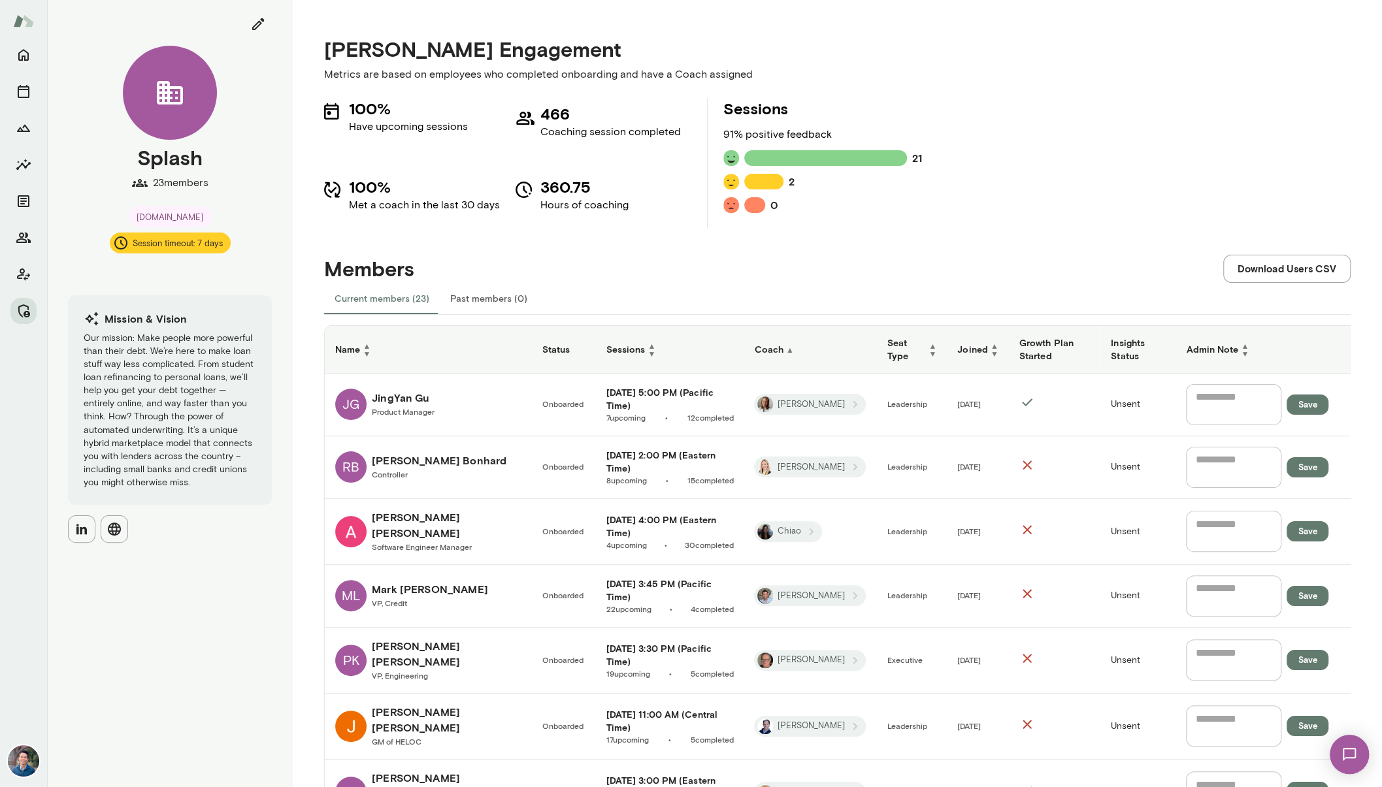
click at [1028, 254] on div "Members Download Users CSV" at bounding box center [837, 256] width 1026 height 54
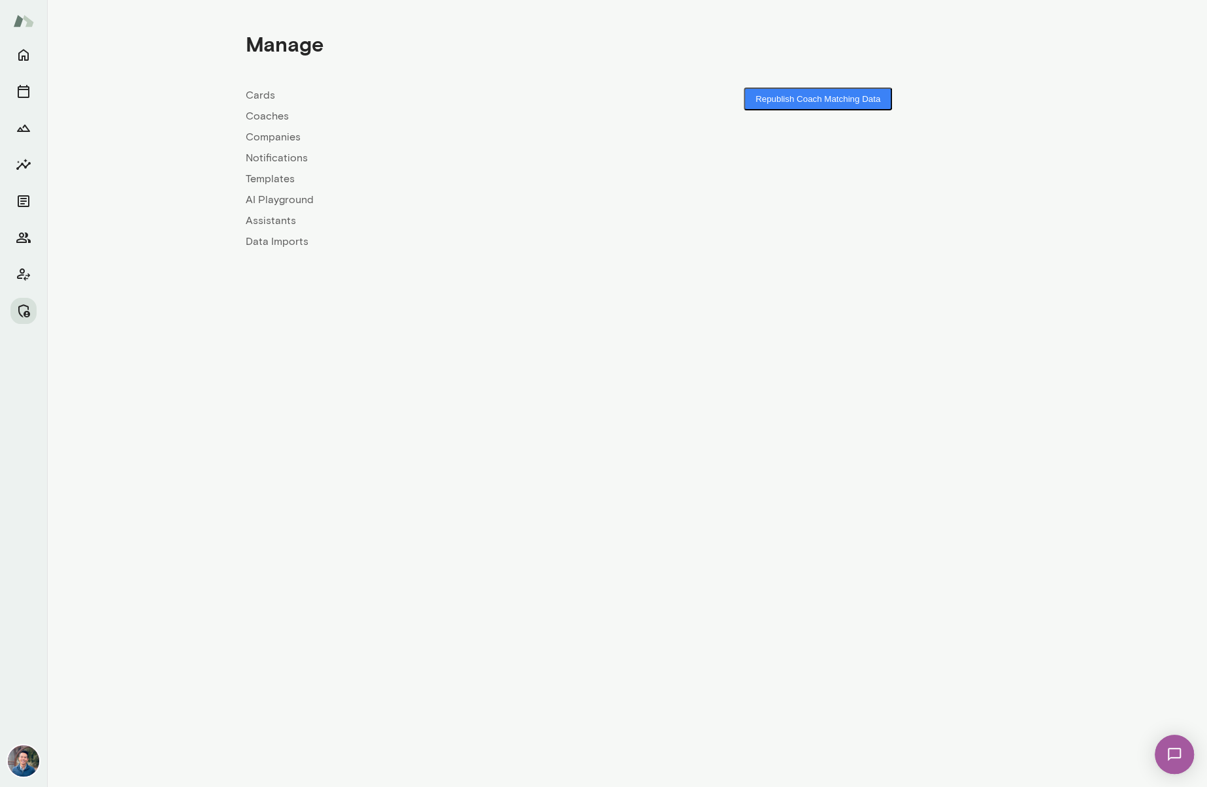
click at [295, 137] on link "Companies" at bounding box center [437, 137] width 382 height 16
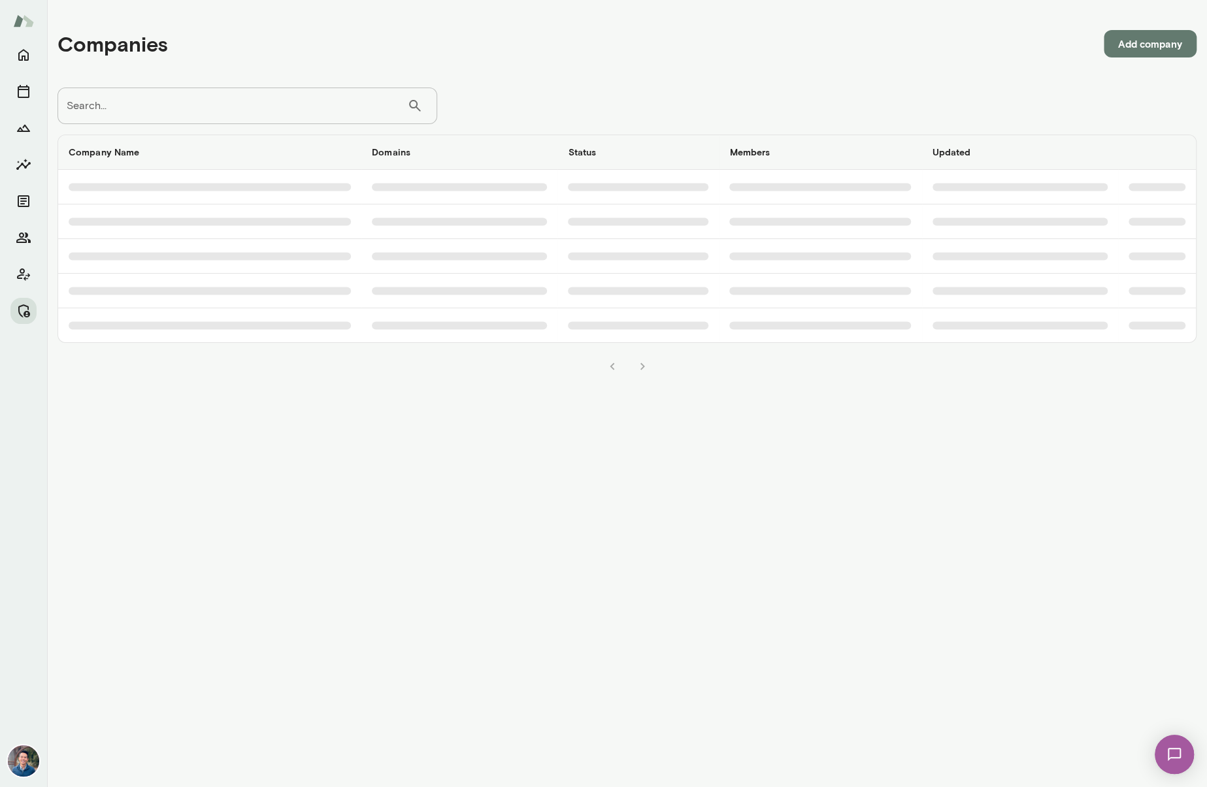
click at [295, 112] on input "Search..." at bounding box center [232, 106] width 350 height 37
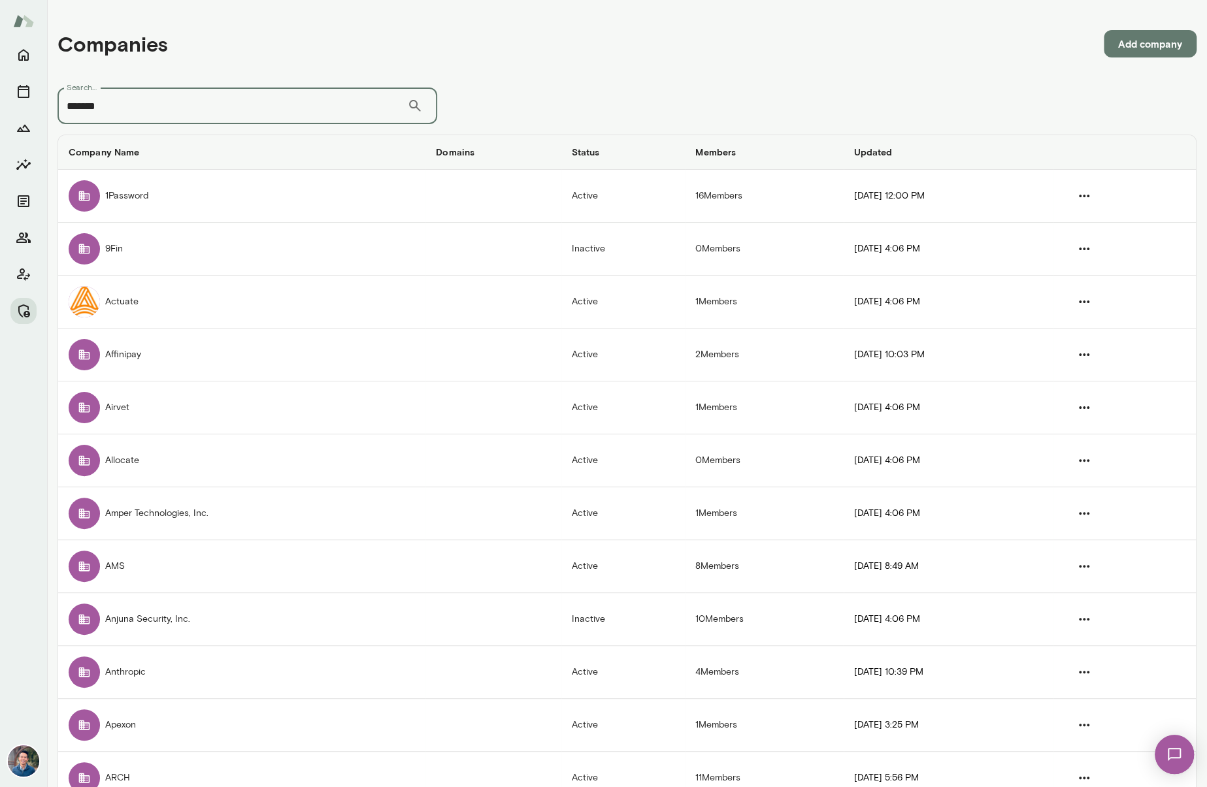
type input "*******"
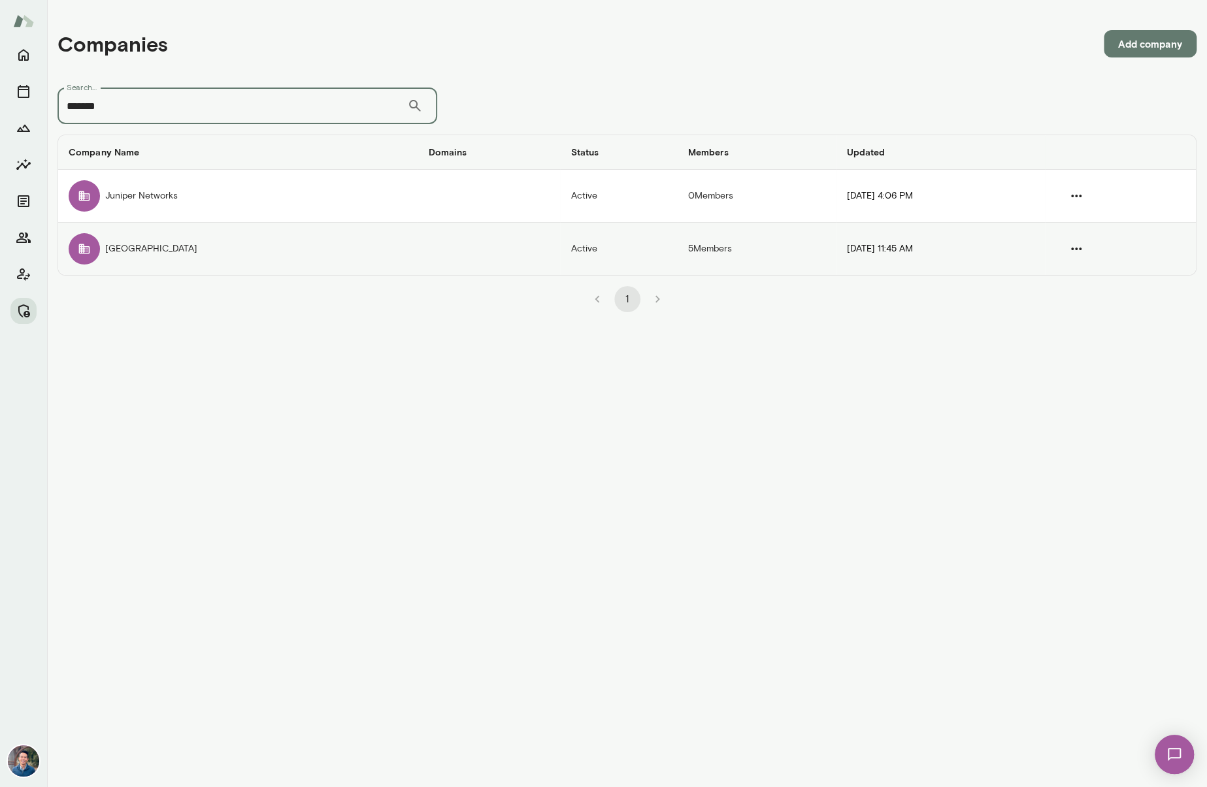
click at [227, 260] on td "Juniper Square" at bounding box center [237, 249] width 359 height 52
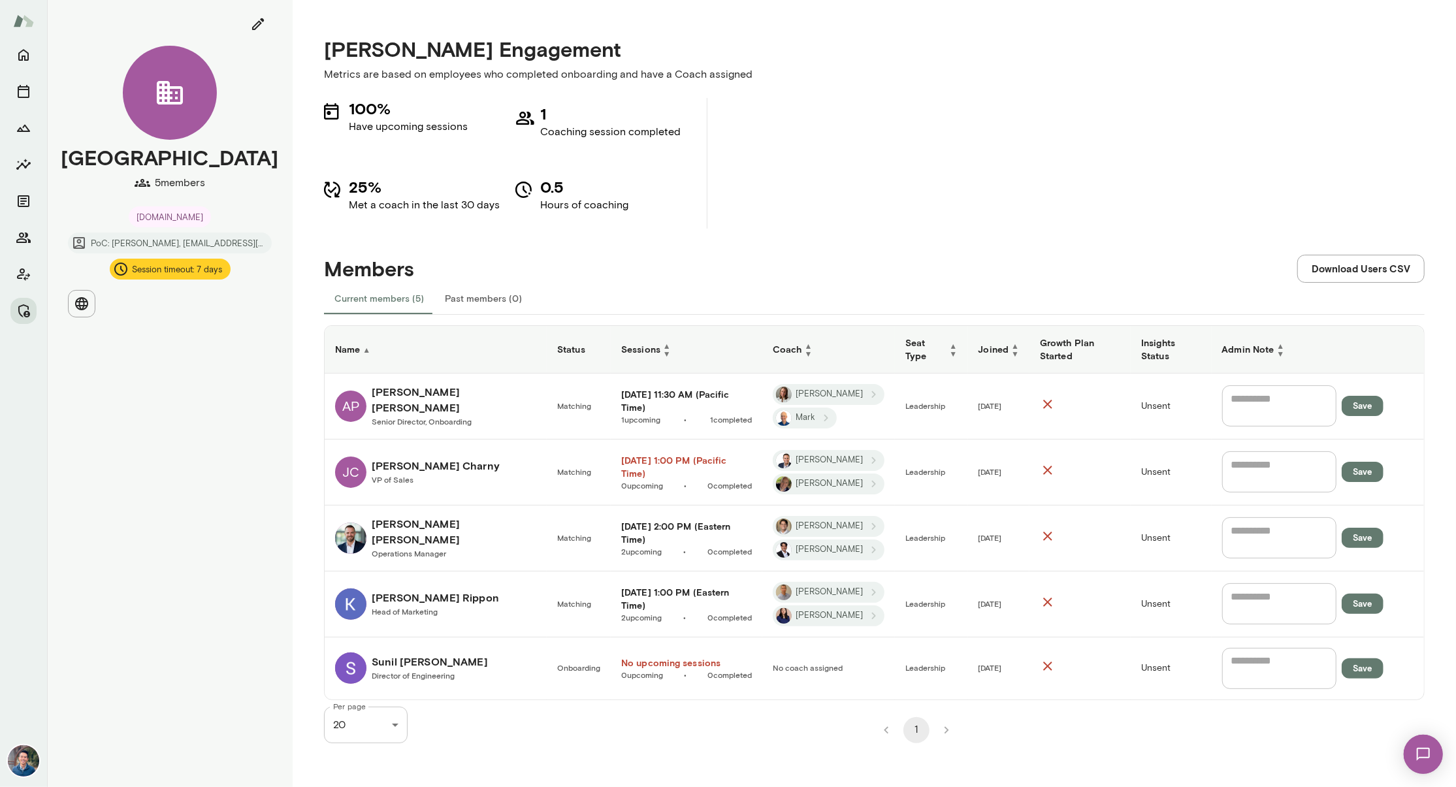
click at [425, 458] on h6 "Jonathan Charny" at bounding box center [436, 466] width 128 height 16
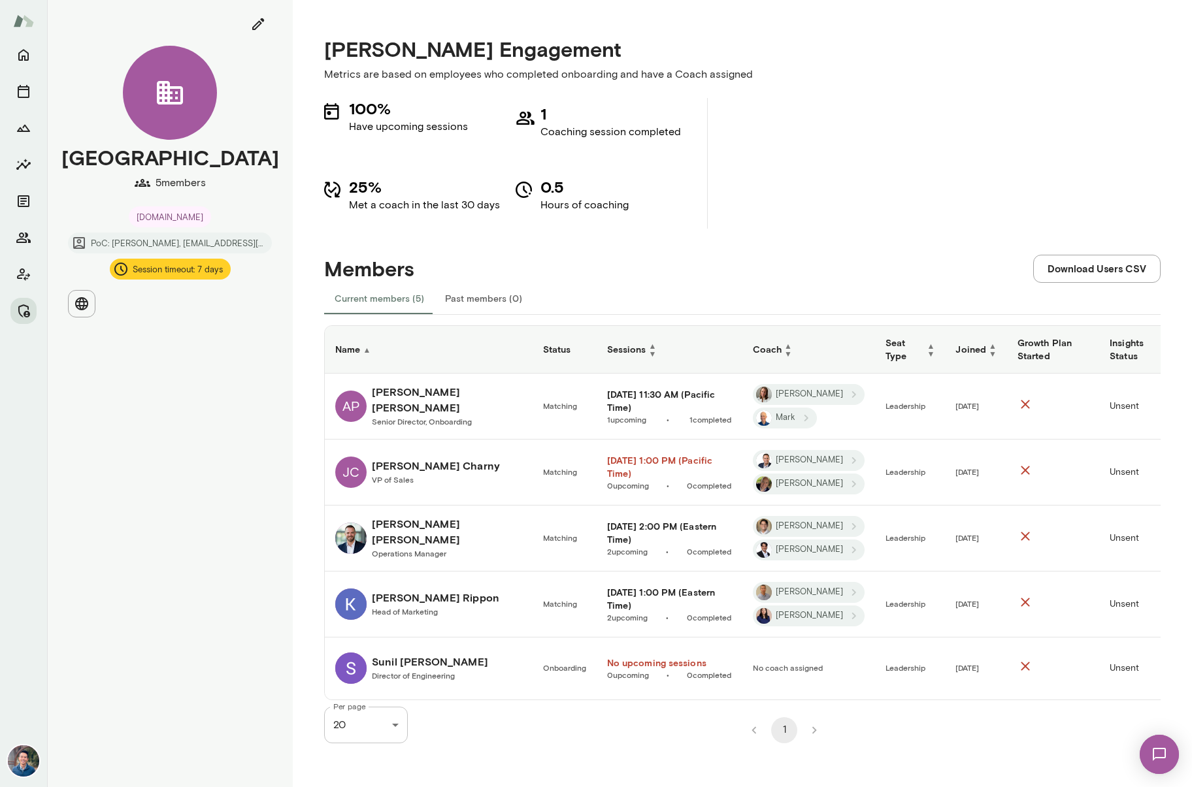
click at [413, 453] on td "[PERSON_NAME] VP of Sales" at bounding box center [429, 473] width 208 height 66
click at [408, 470] on h6 "[PERSON_NAME]" at bounding box center [436, 466] width 128 height 16
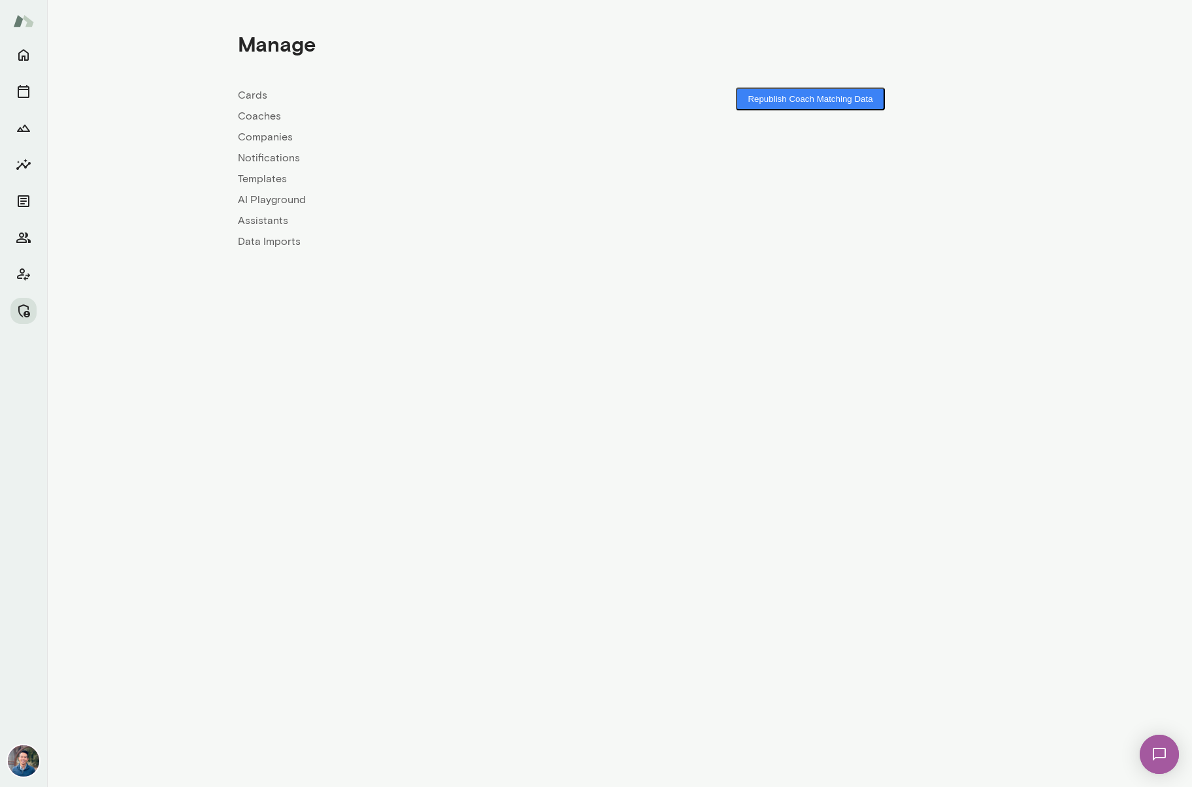
click at [270, 118] on link "Coaches" at bounding box center [429, 116] width 382 height 16
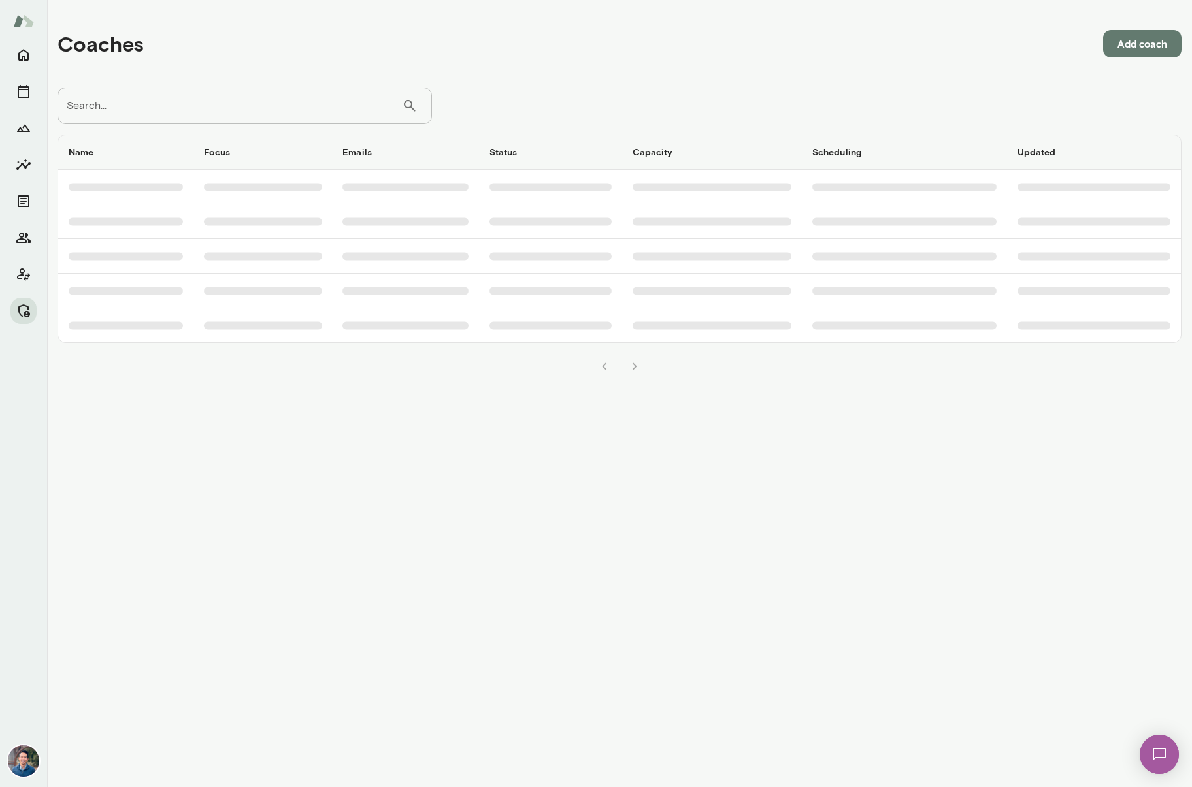
click at [238, 93] on input "Search..." at bounding box center [229, 106] width 344 height 37
type input "********"
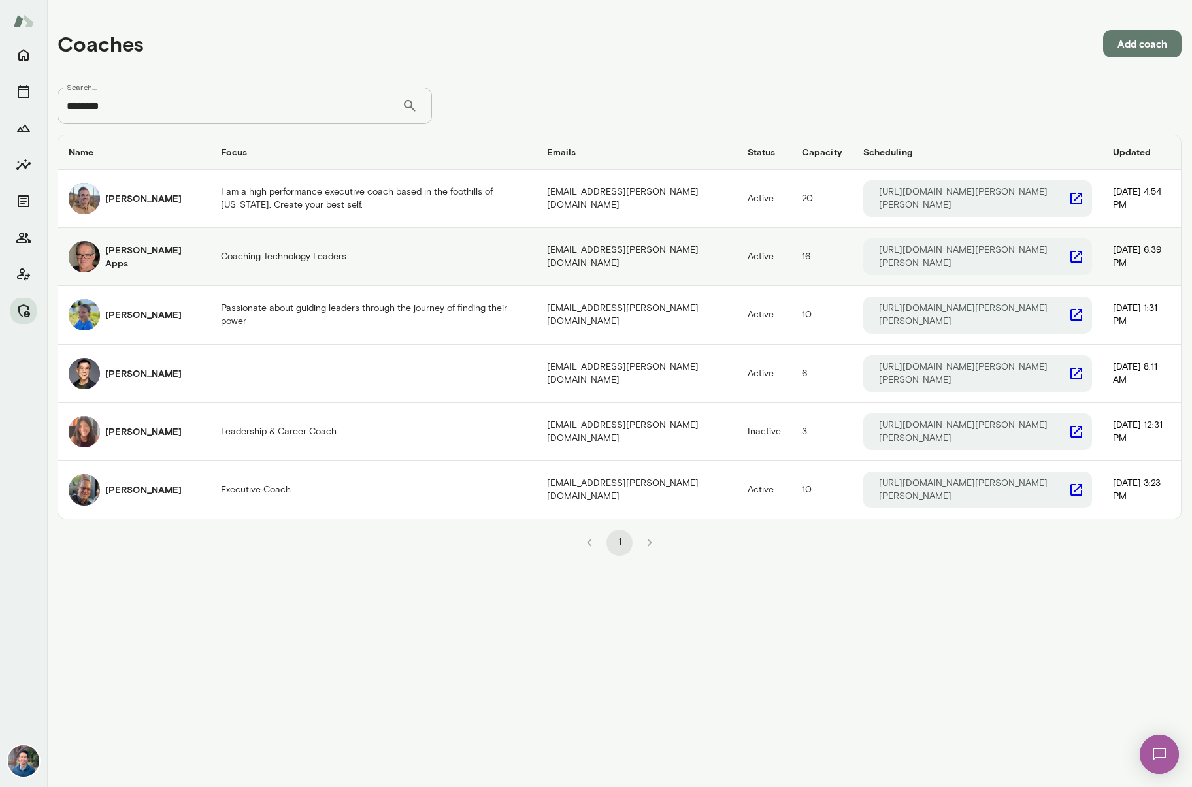
click at [127, 250] on h6 "Geoff Apps" at bounding box center [152, 257] width 95 height 26
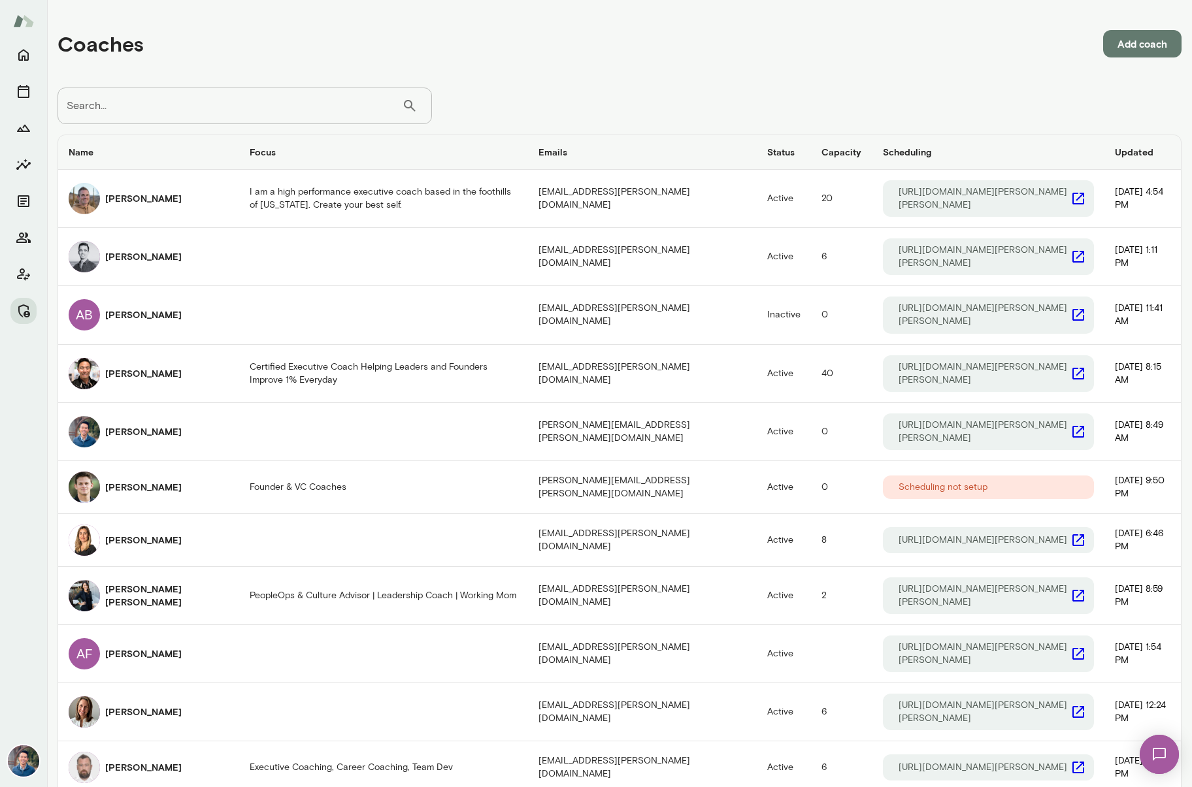
click at [195, 96] on input "Search..." at bounding box center [229, 106] width 344 height 37
type input "********"
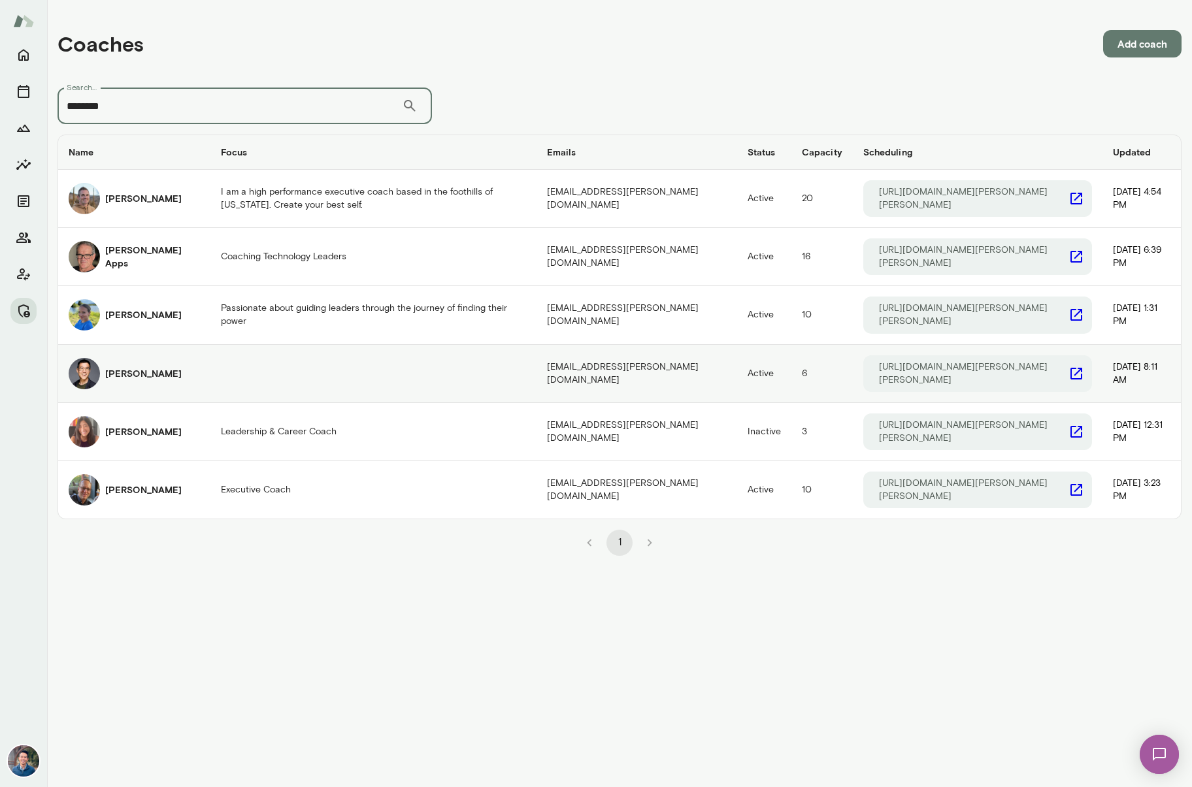
click at [116, 367] on h6 "Ryan Tang" at bounding box center [143, 373] width 76 height 13
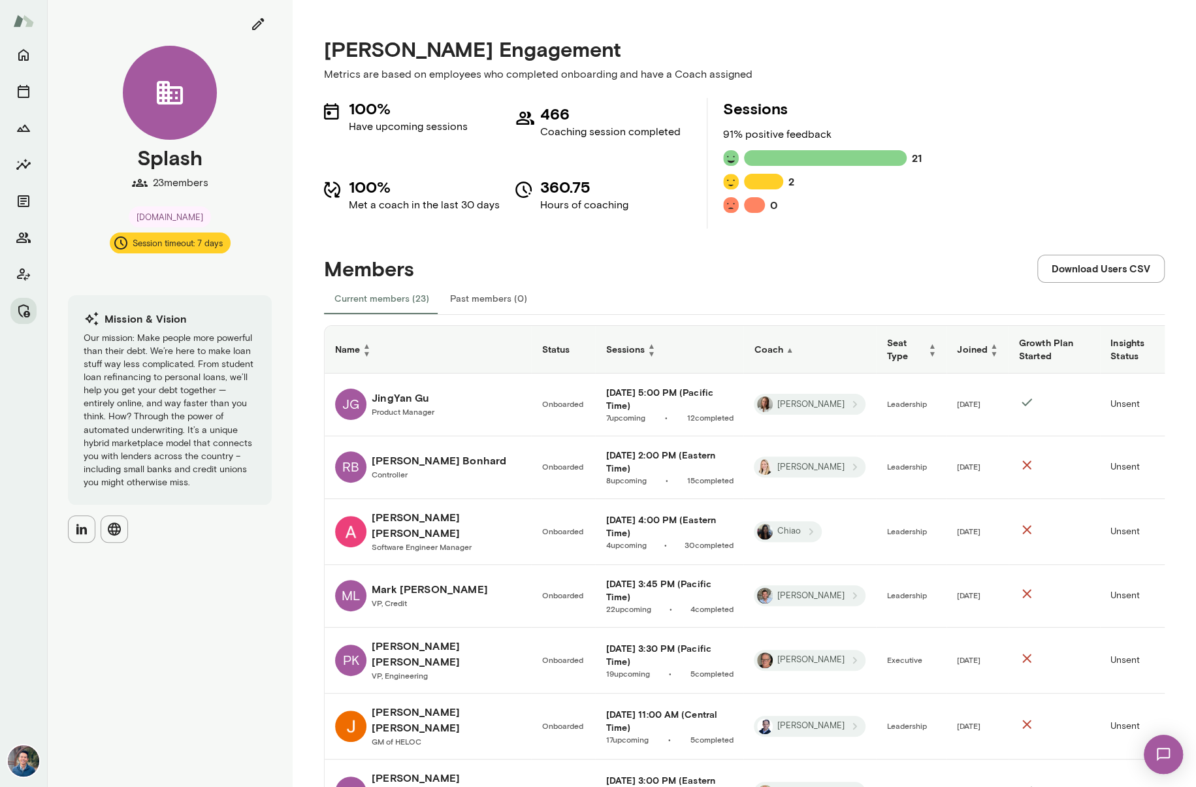
click at [1107, 139] on div "100% Have upcoming sessions 466 Coaching session completed 100% Met a coach in …" at bounding box center [744, 163] width 841 height 131
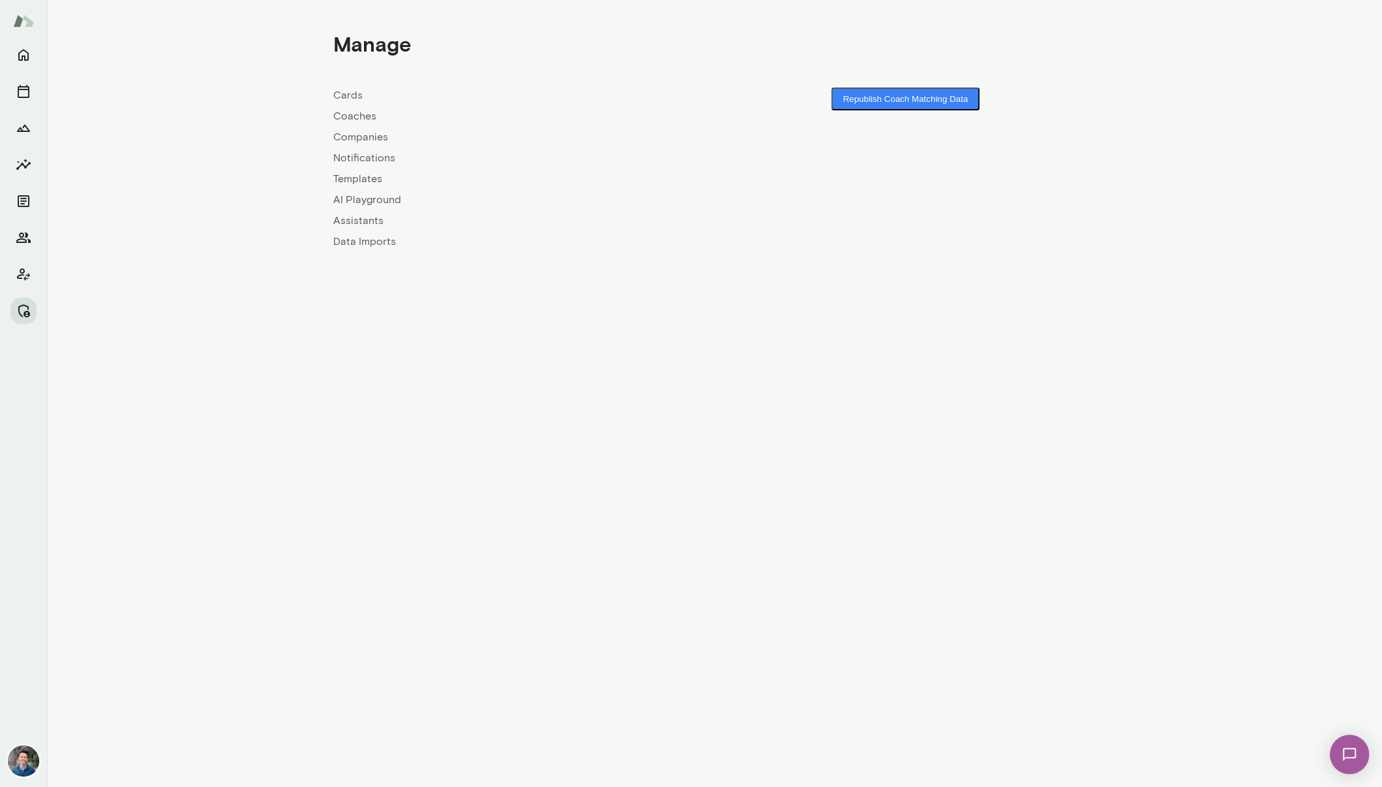
click at [365, 135] on link "Companies" at bounding box center [524, 137] width 382 height 16
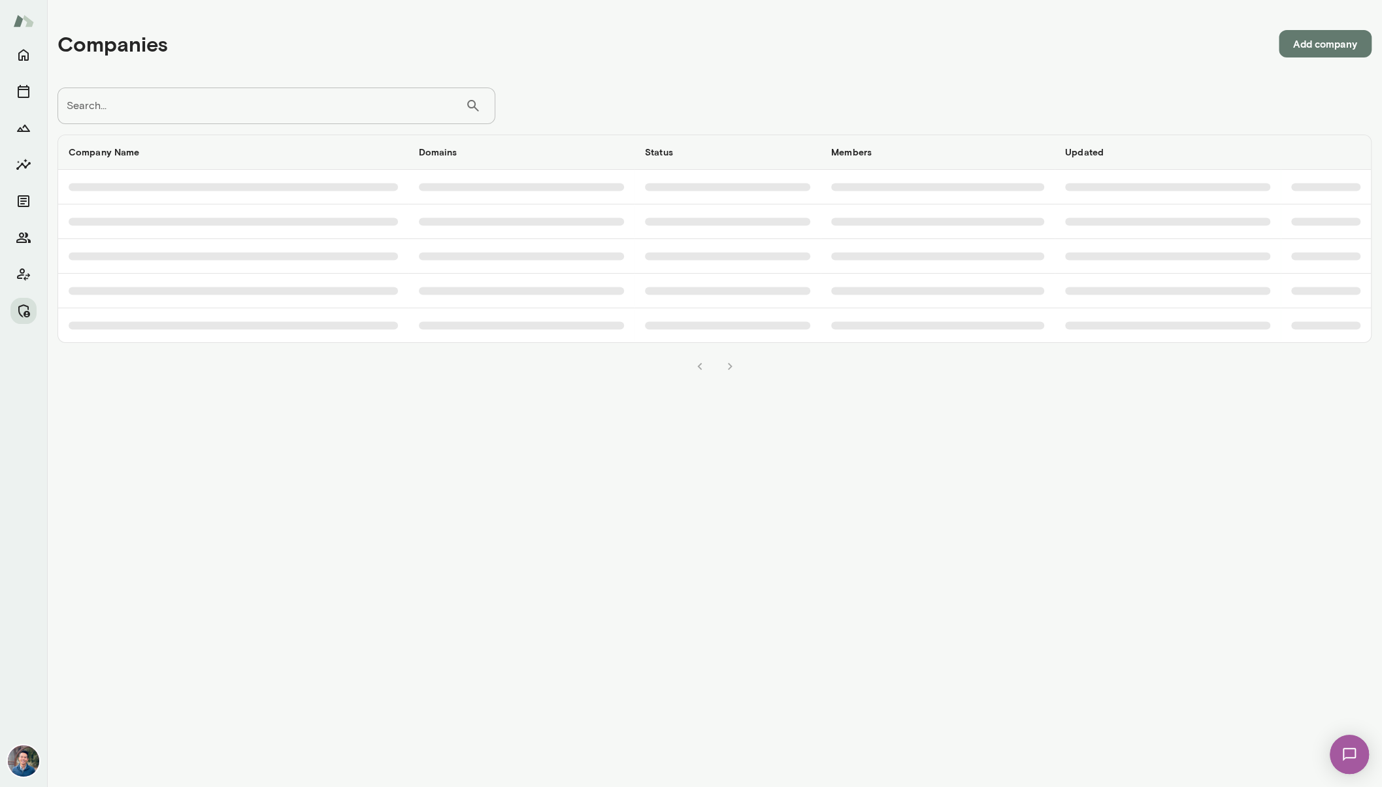
click at [303, 107] on input "Search..." at bounding box center [261, 106] width 408 height 37
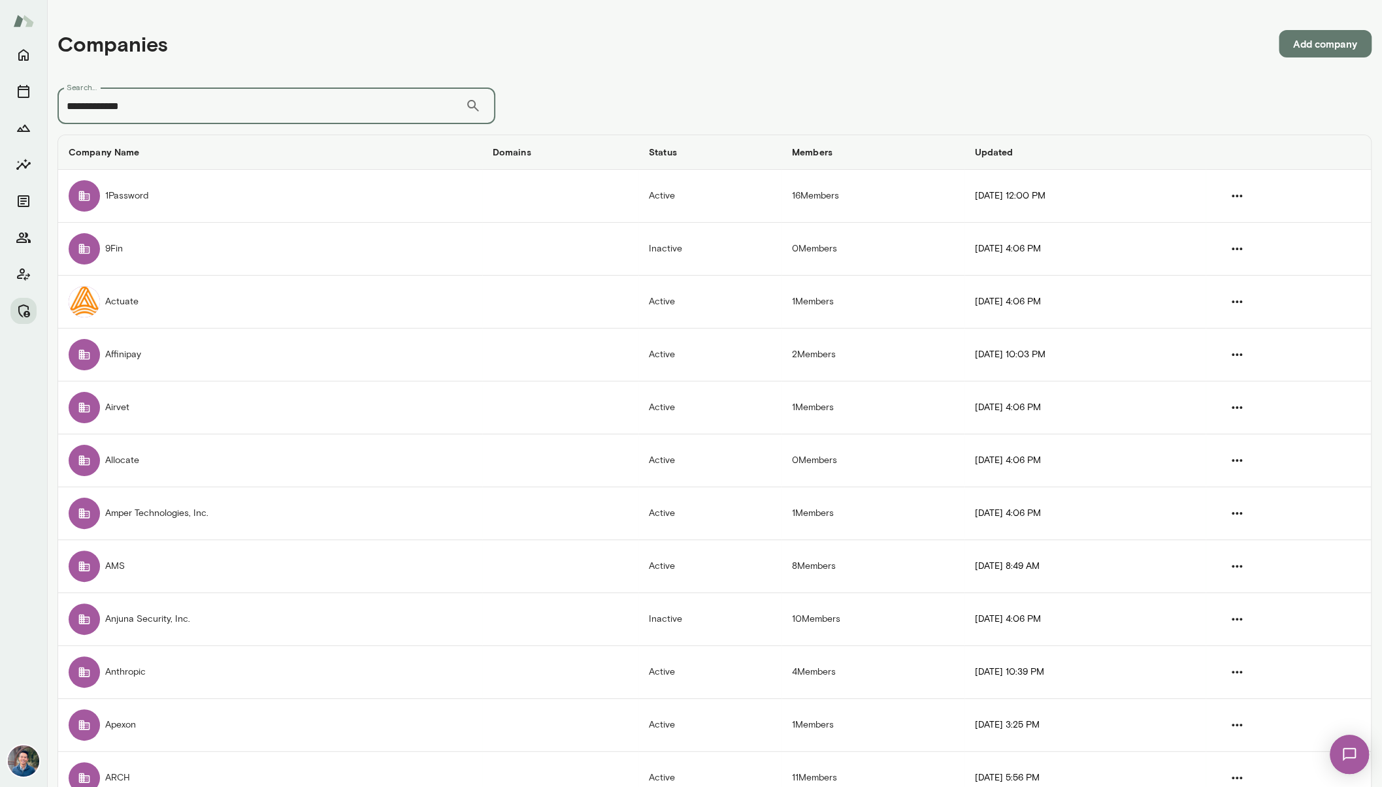
type input "**********"
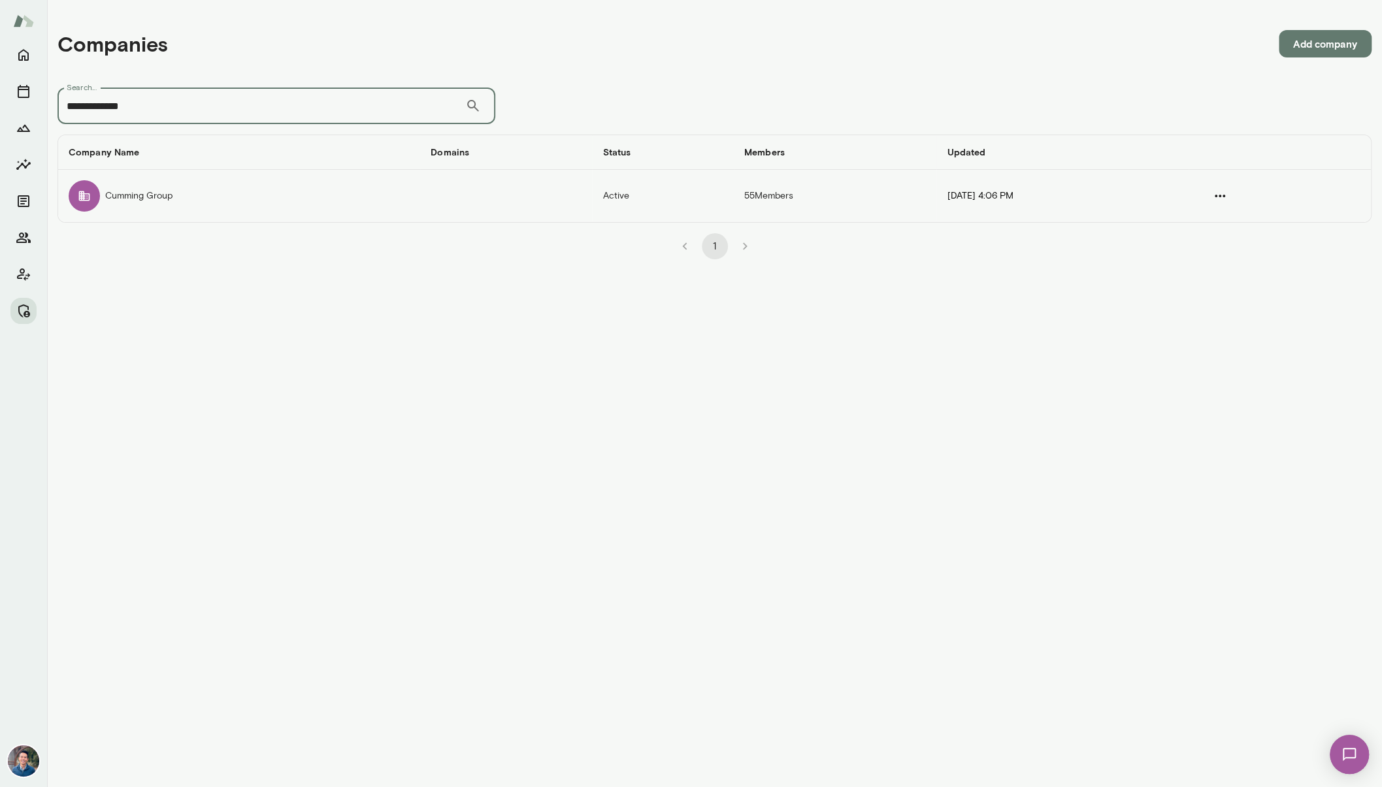
click at [453, 195] on td "companies table" at bounding box center [506, 196] width 172 height 52
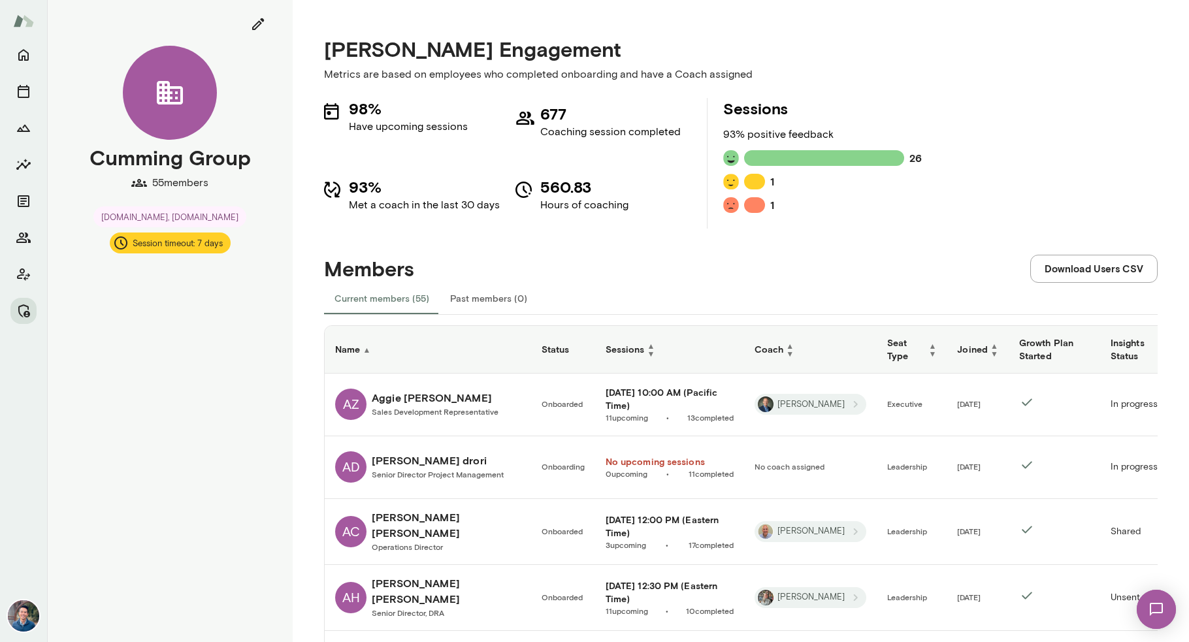
click at [771, 355] on h6 "Coach ▲ ▼" at bounding box center [811, 350] width 112 height 16
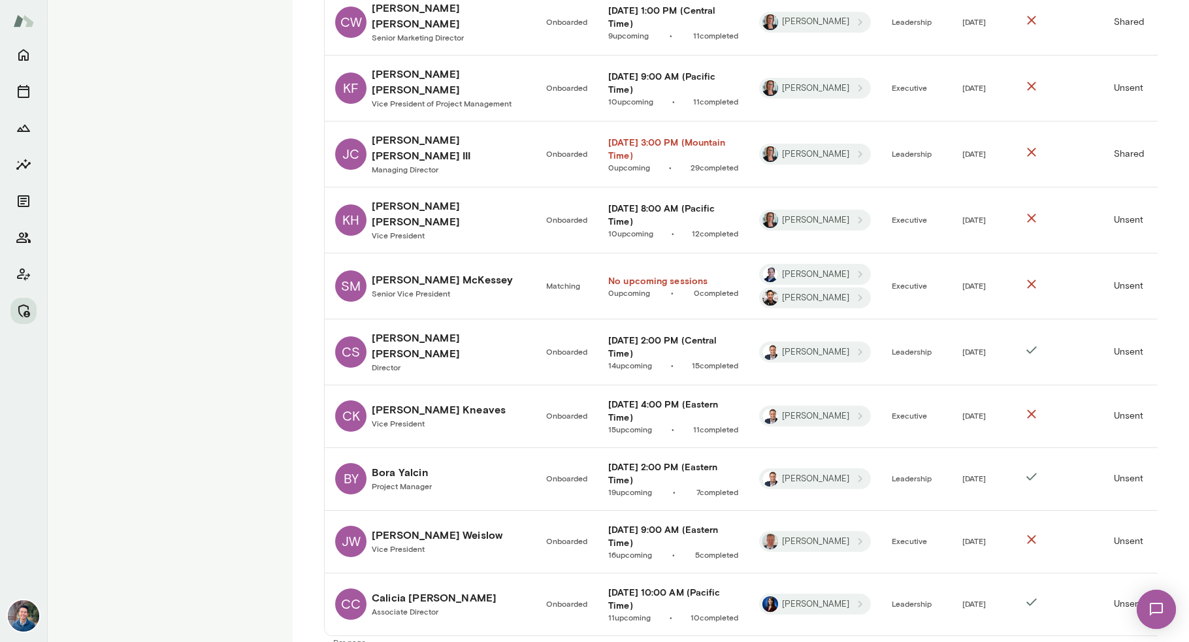
scroll to position [1043, 0]
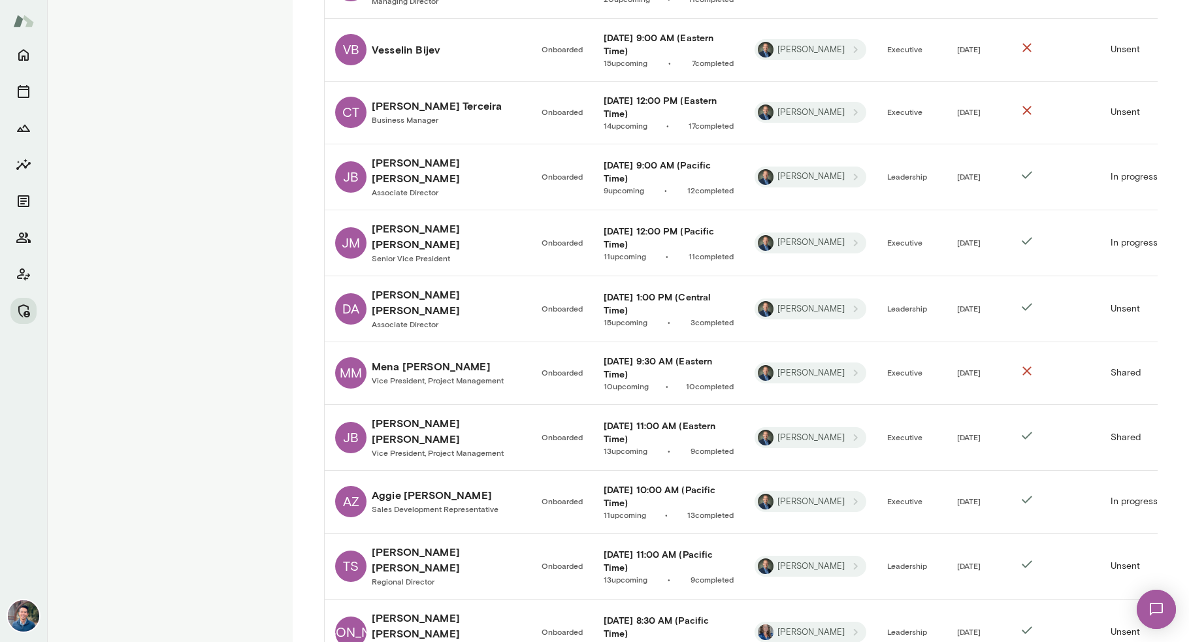
scroll to position [1102, 0]
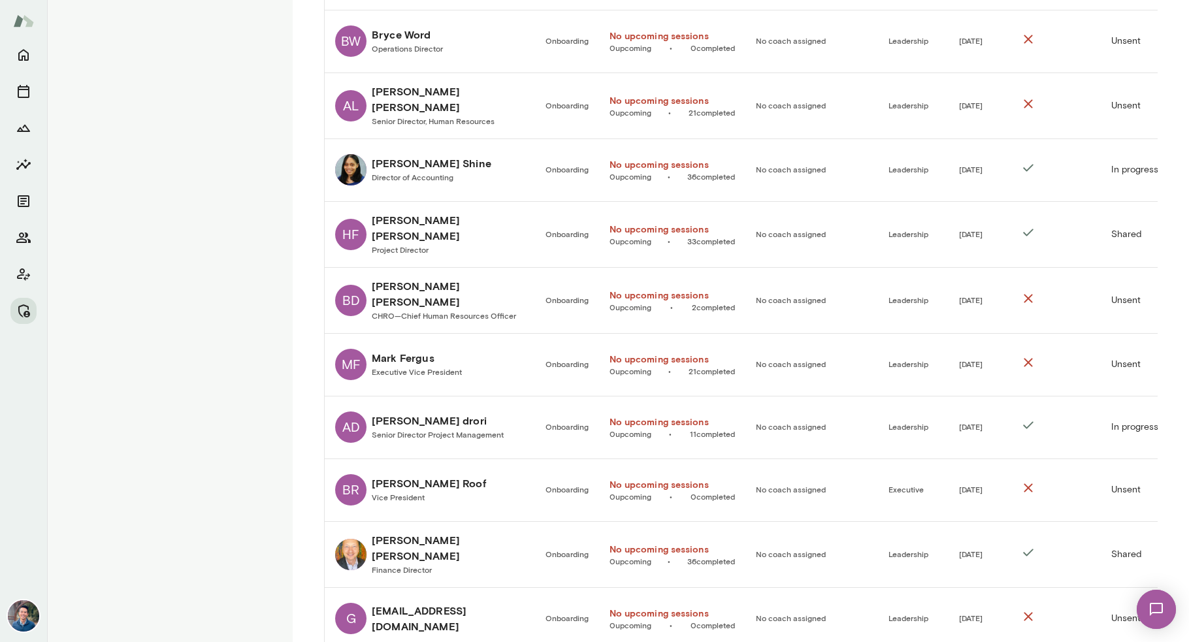
scroll to position [849, 0]
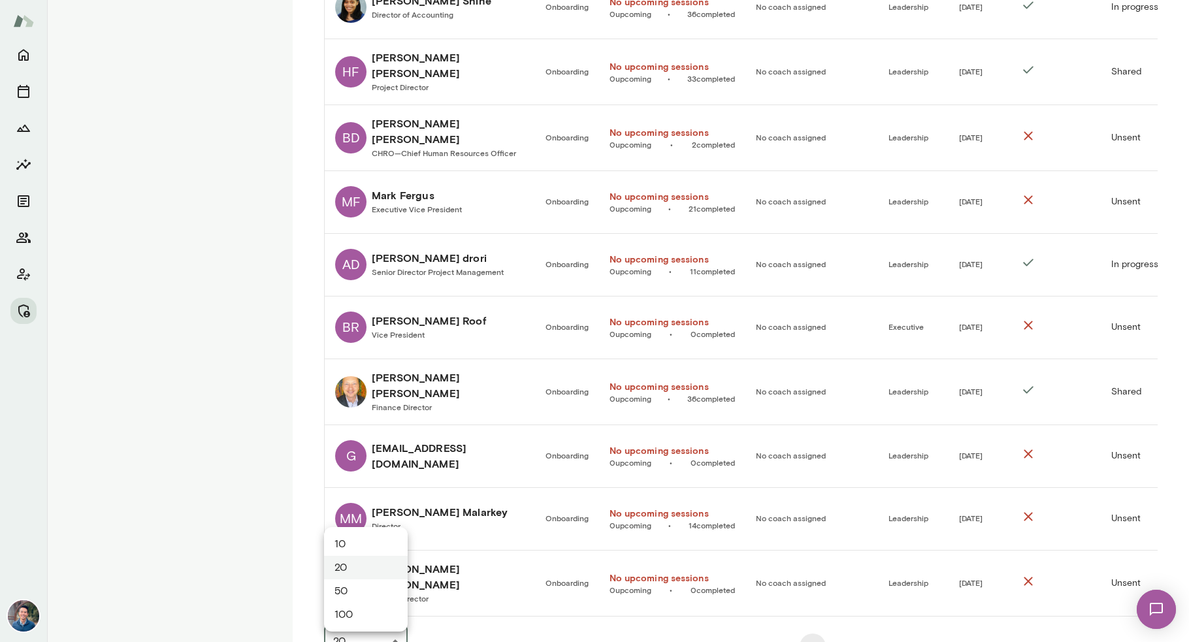
click at [388, 0] on div "Cumming Group 55 members [DOMAIN_NAME], [DOMAIN_NAME] Session timeout: 7 days […" at bounding box center [594, 0] width 1189 height 0
click at [380, 593] on li "50" at bounding box center [366, 592] width 84 height 24
type input "**"
